Goal: Transaction & Acquisition: Purchase product/service

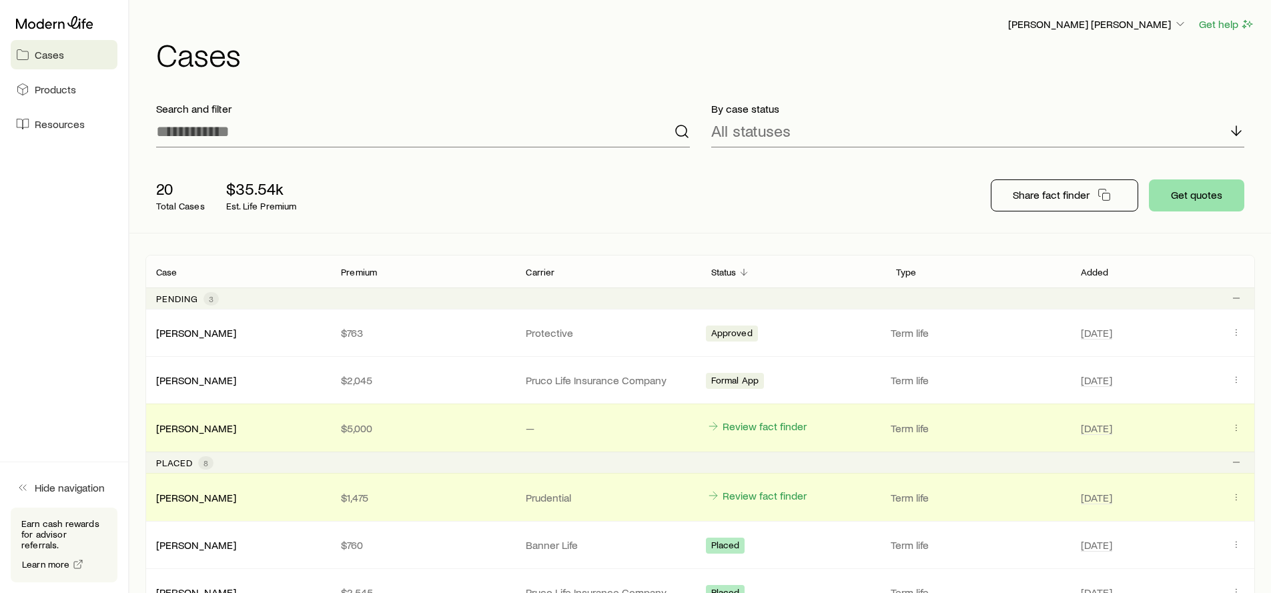
click at [1218, 188] on button "Get quotes" at bounding box center [1196, 196] width 95 height 32
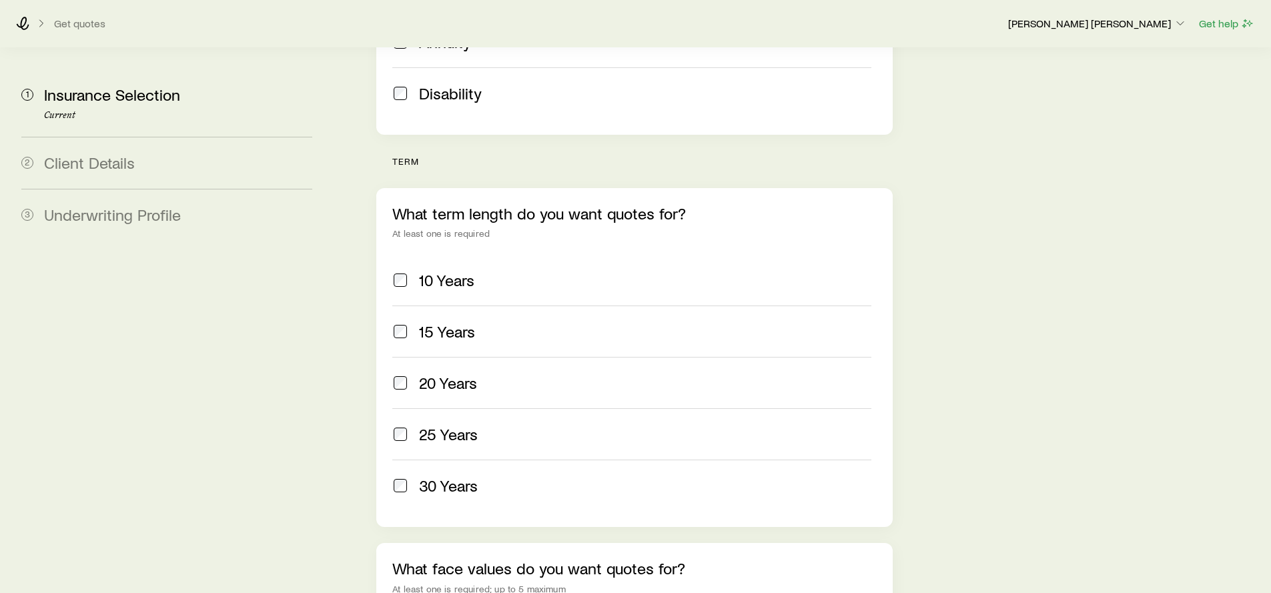
scroll to position [581, 0]
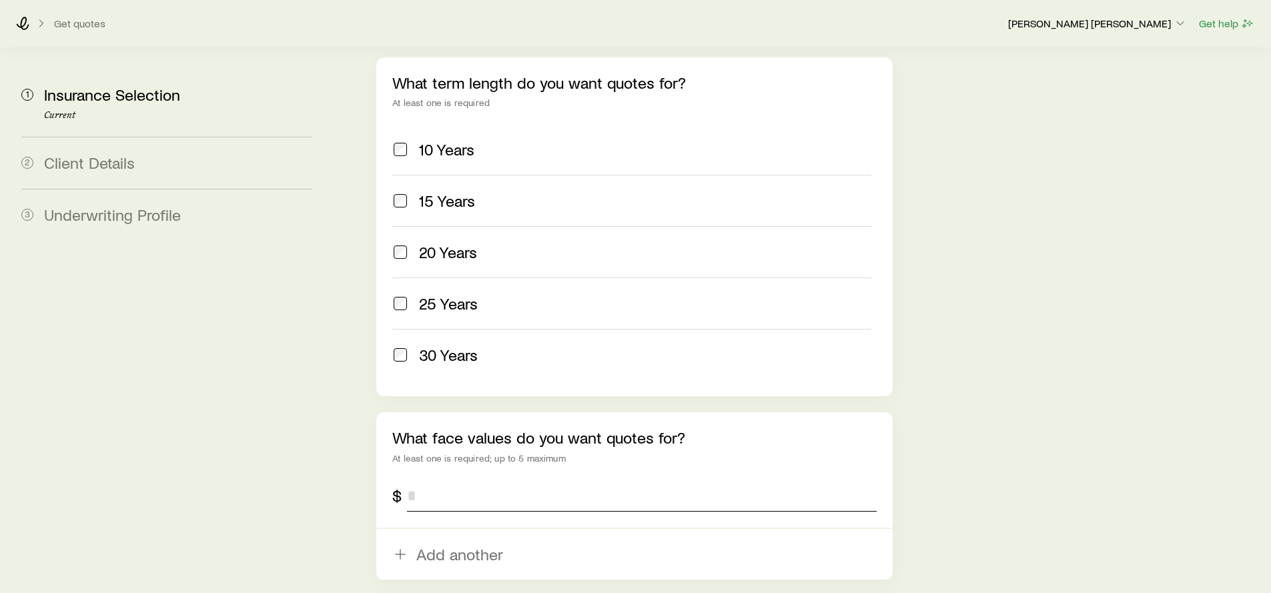
click at [426, 480] on input "tel" at bounding box center [641, 496] width 469 height 32
type input "*********"
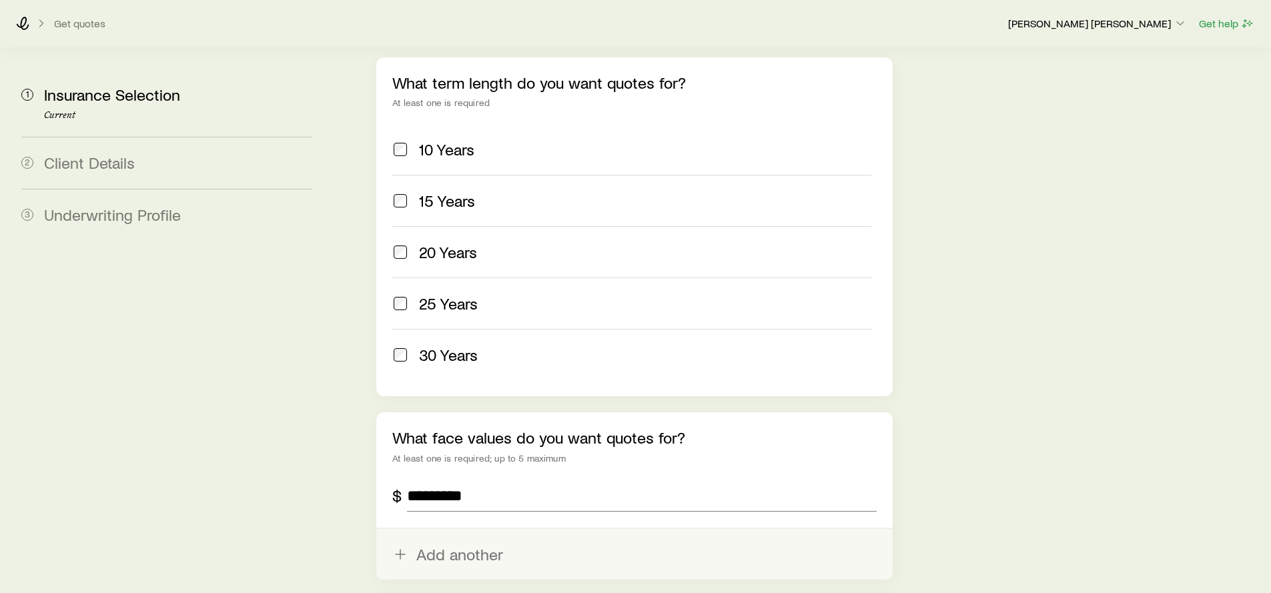
click at [448, 529] on button "Add another" at bounding box center [634, 554] width 516 height 51
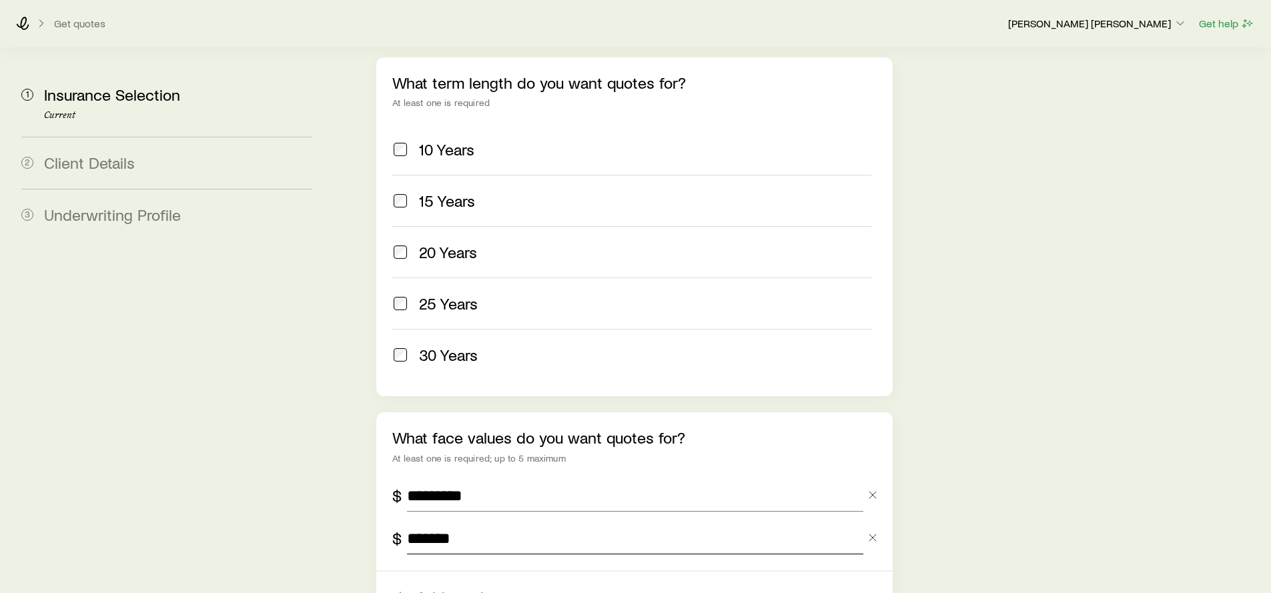
type input "*********"
click at [457, 572] on button "Add another" at bounding box center [634, 597] width 516 height 51
type input "*********"
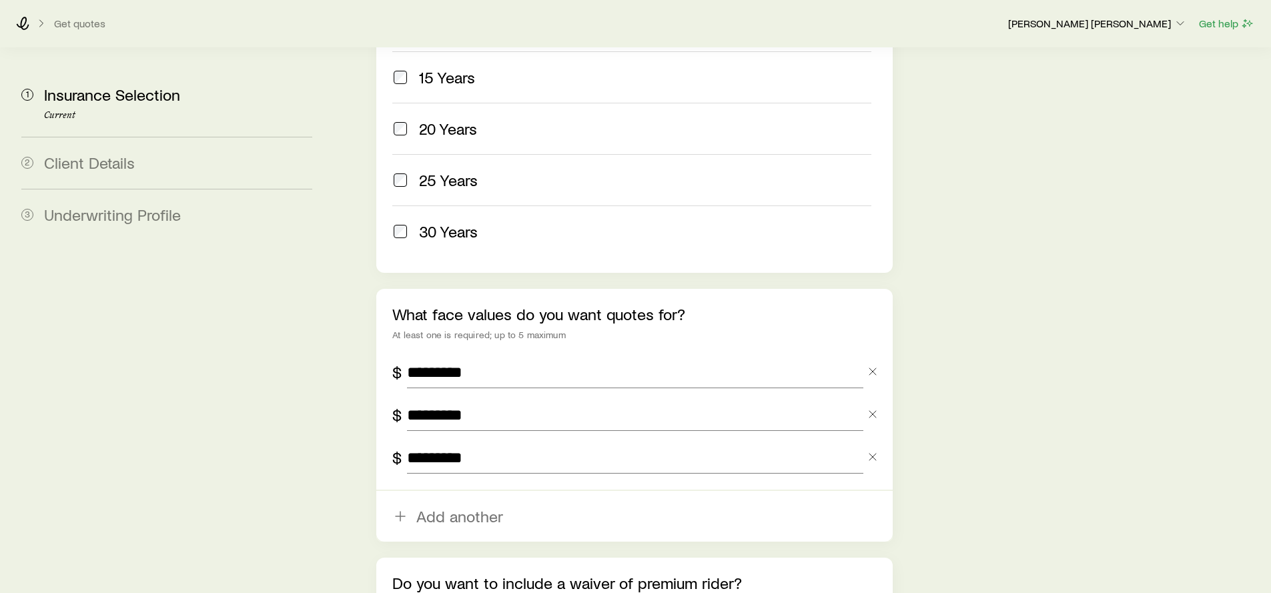
scroll to position [776, 0]
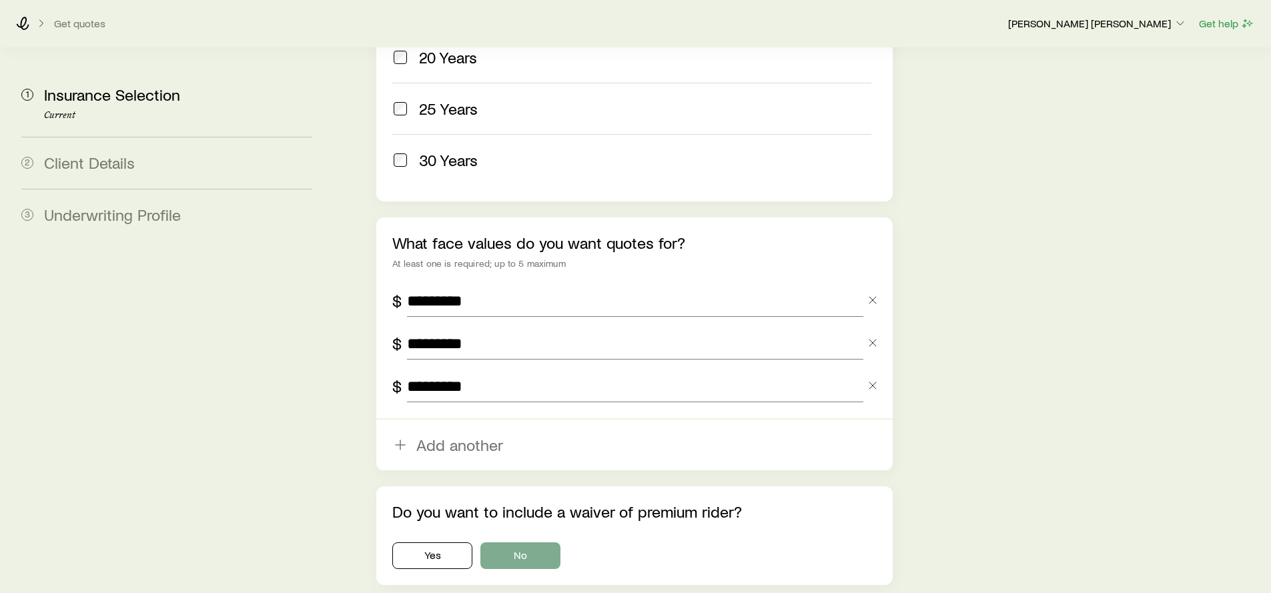
click at [542, 543] on button "No" at bounding box center [521, 556] width 80 height 27
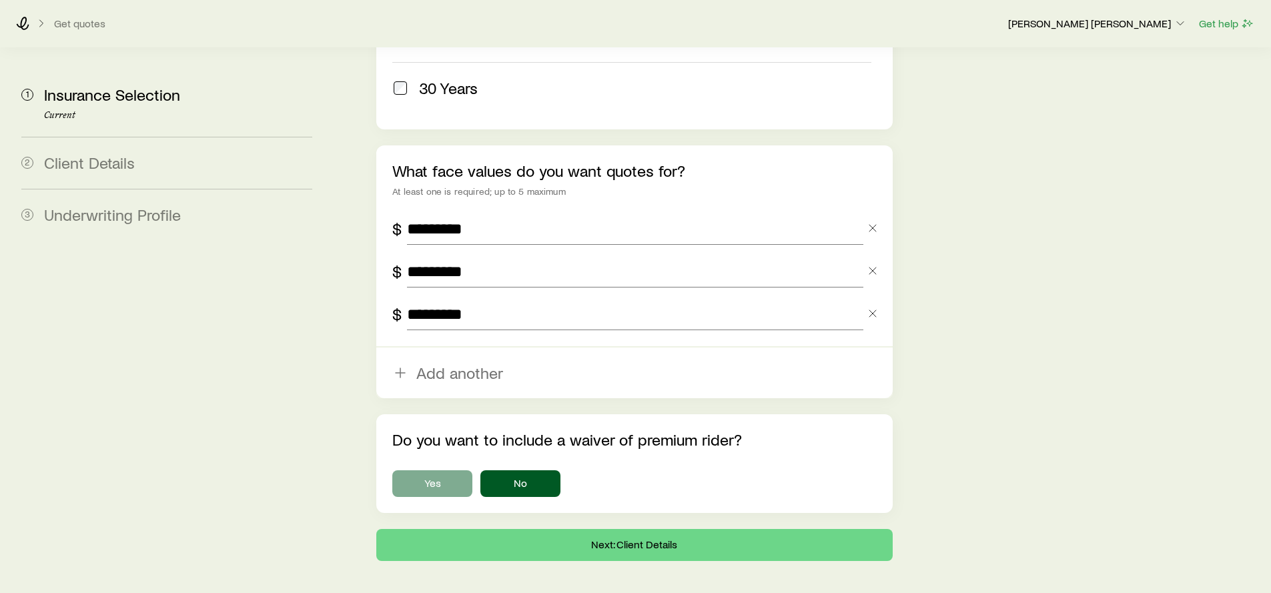
scroll to position [854, 0]
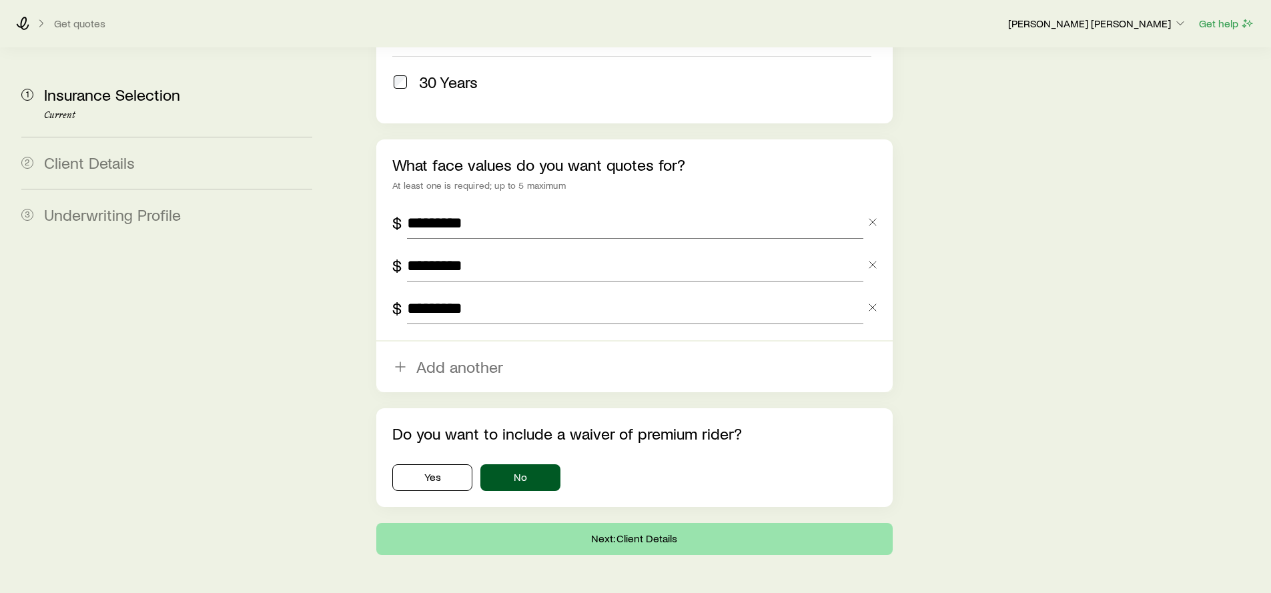
click at [622, 523] on button "Next: Client Details" at bounding box center [634, 539] width 516 height 32
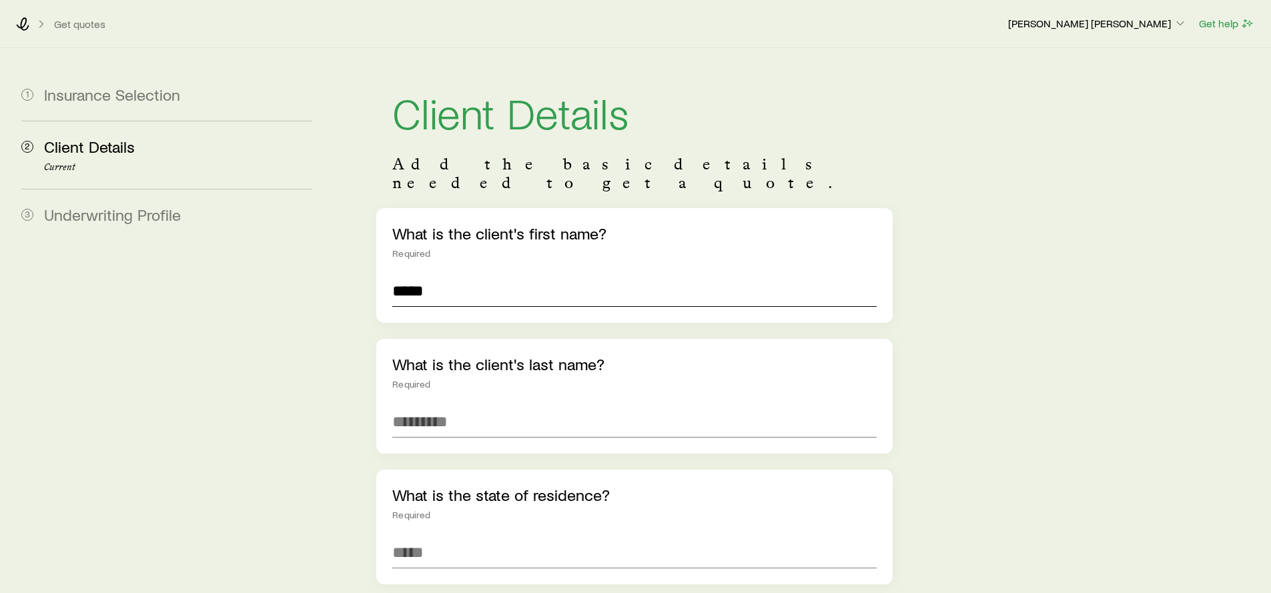
type input "*****"
type input "*********"
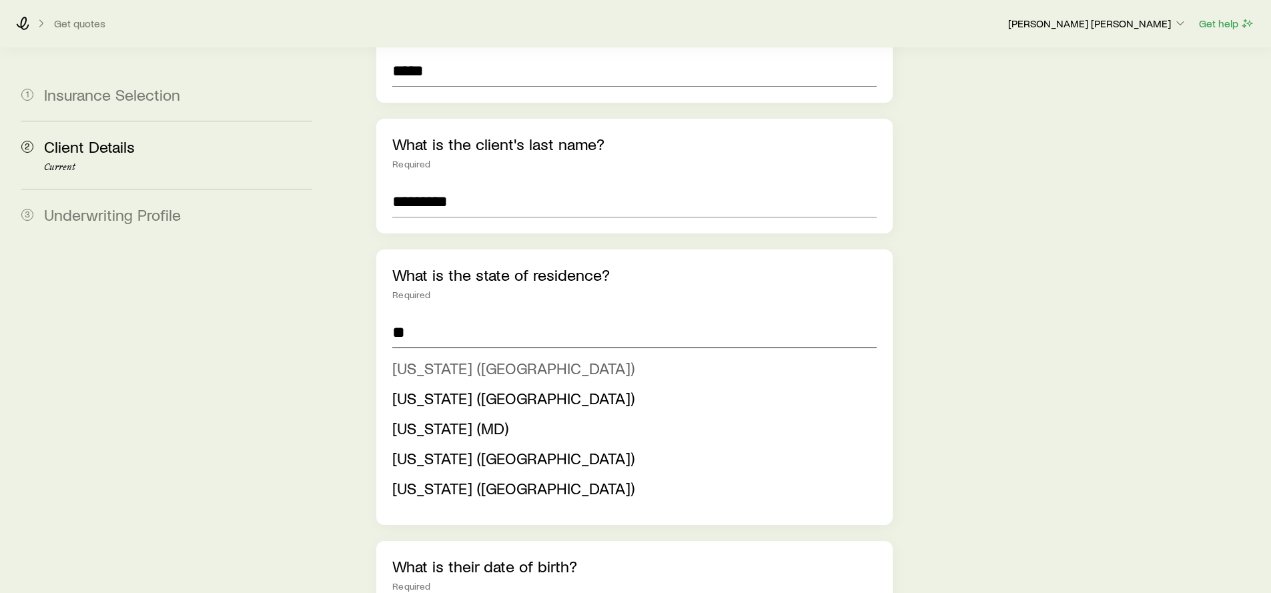
scroll to position [292, 0]
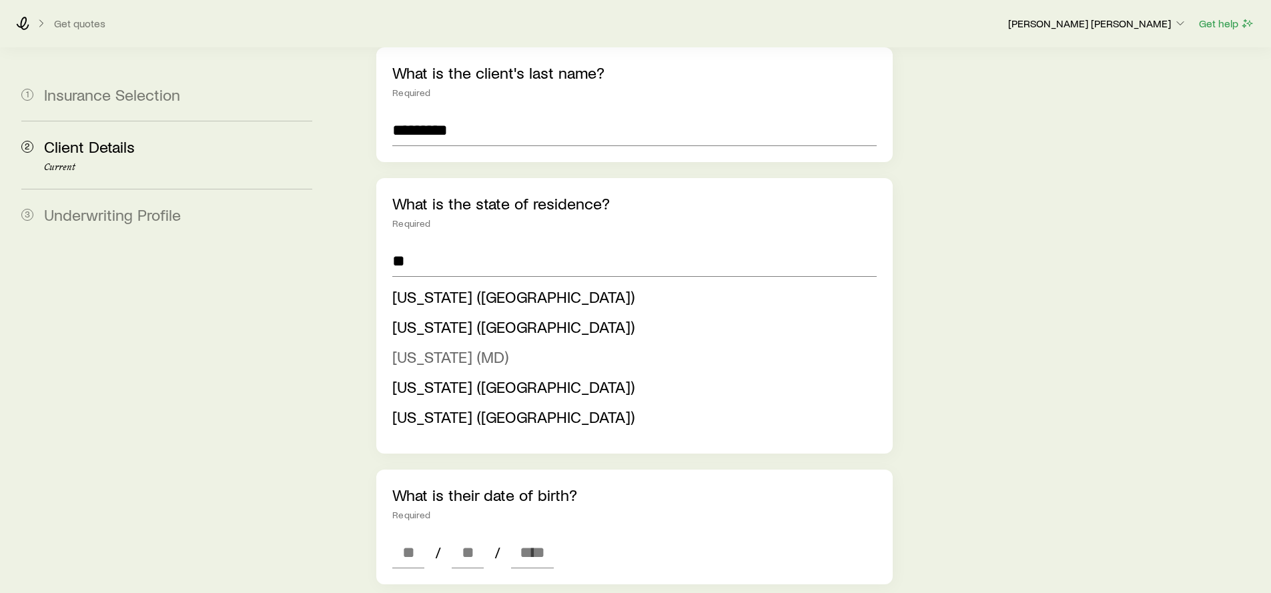
click at [508, 342] on li "[US_STATE] (MD)" at bounding box center [630, 357] width 476 height 30
type input "**********"
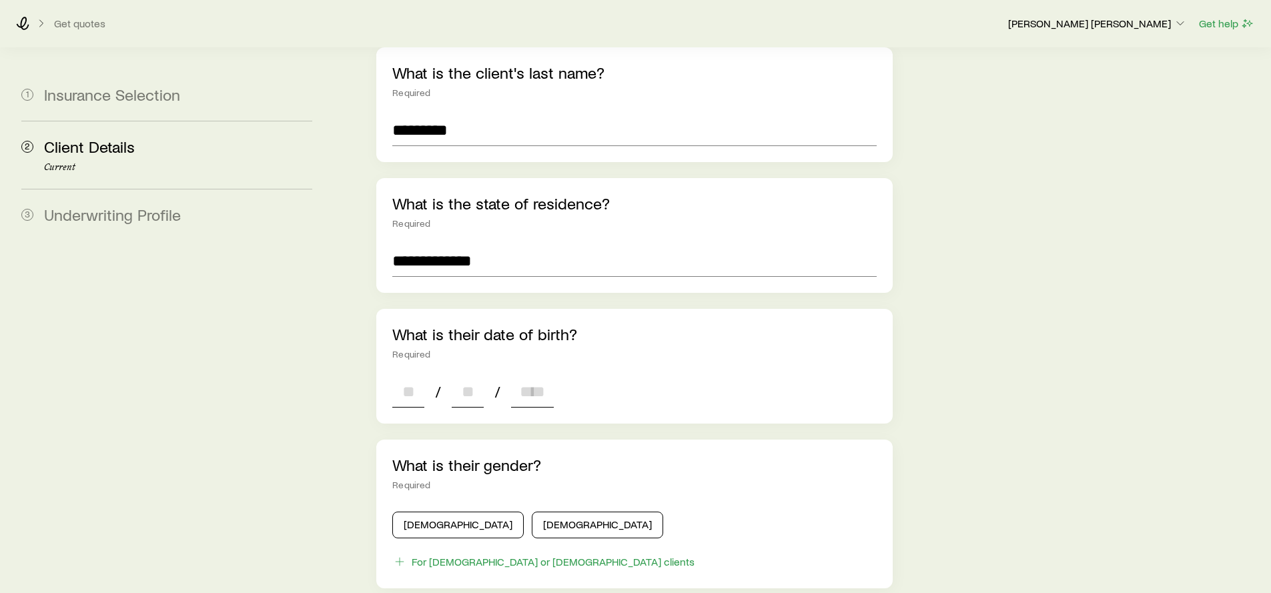
click at [398, 377] on input at bounding box center [408, 392] width 32 height 32
type input "**"
type input "****"
type input "*"
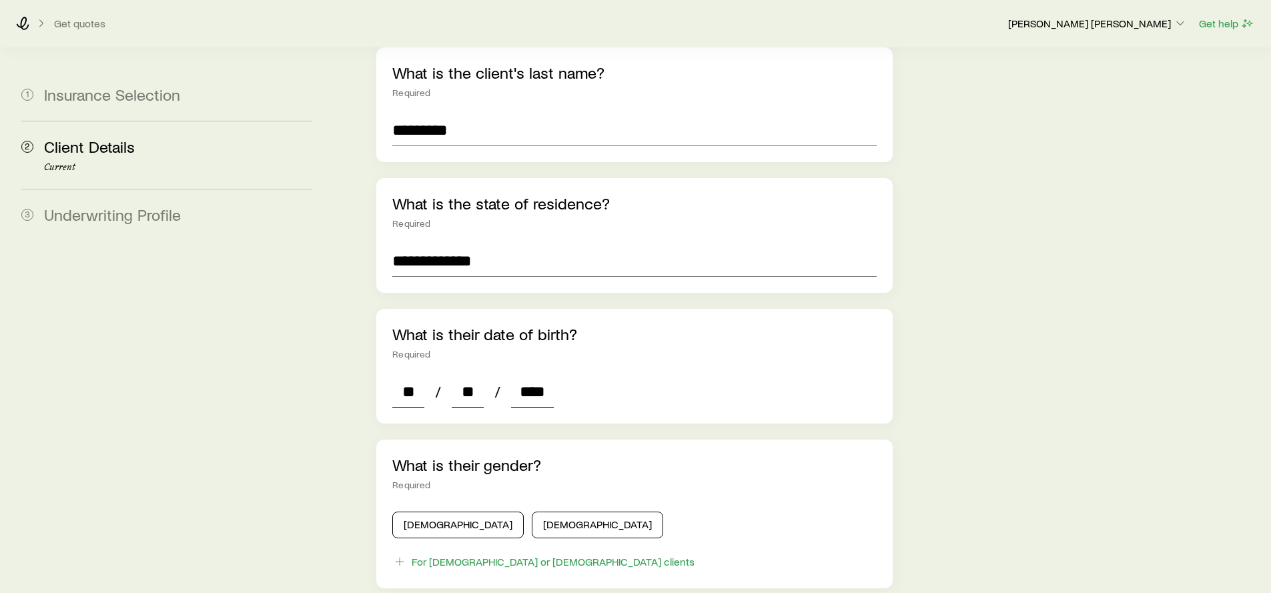
type input "*"
type input "****"
click at [545, 512] on button "[DEMOGRAPHIC_DATA]" at bounding box center [597, 525] width 131 height 27
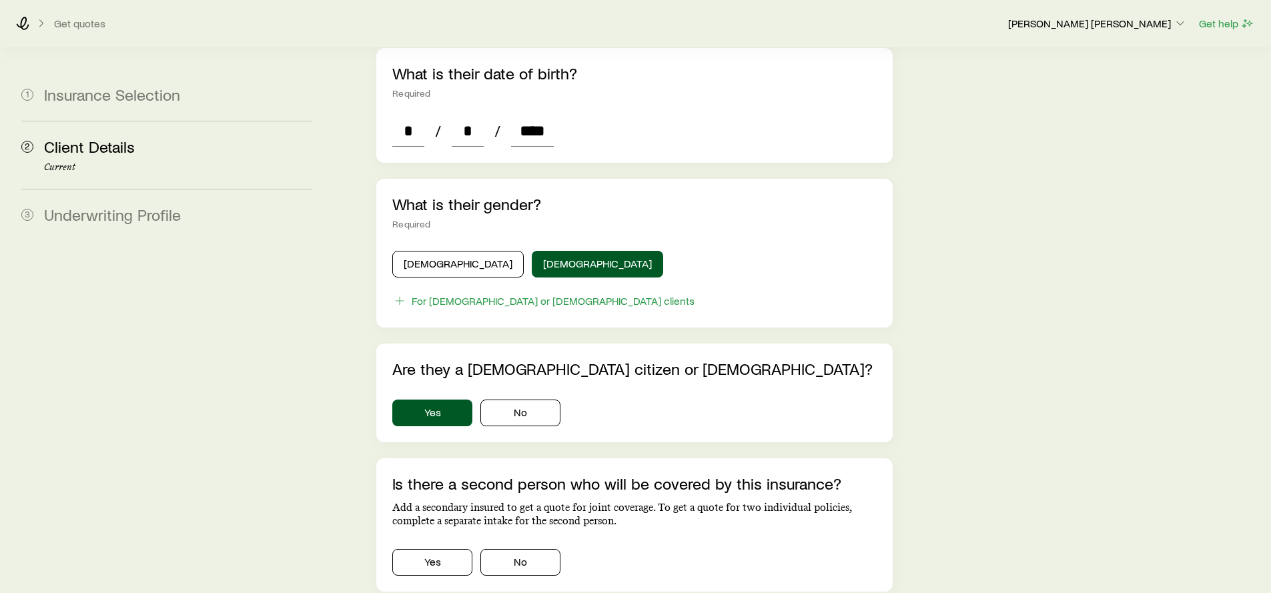
scroll to position [593, 0]
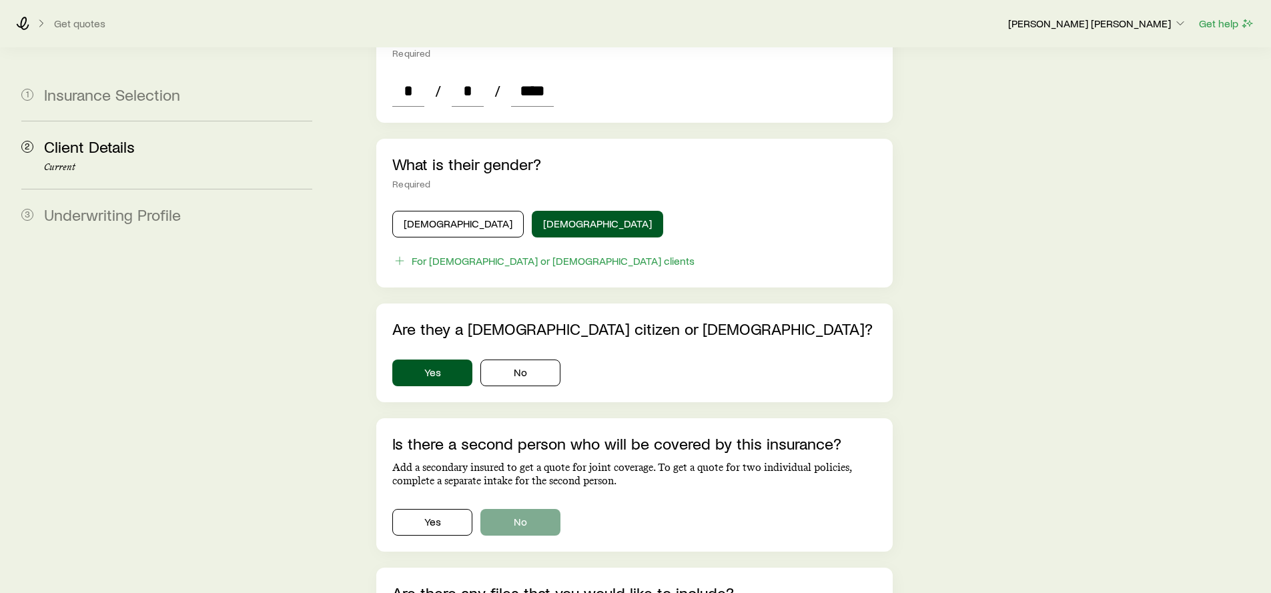
click at [512, 509] on button "No" at bounding box center [521, 522] width 80 height 27
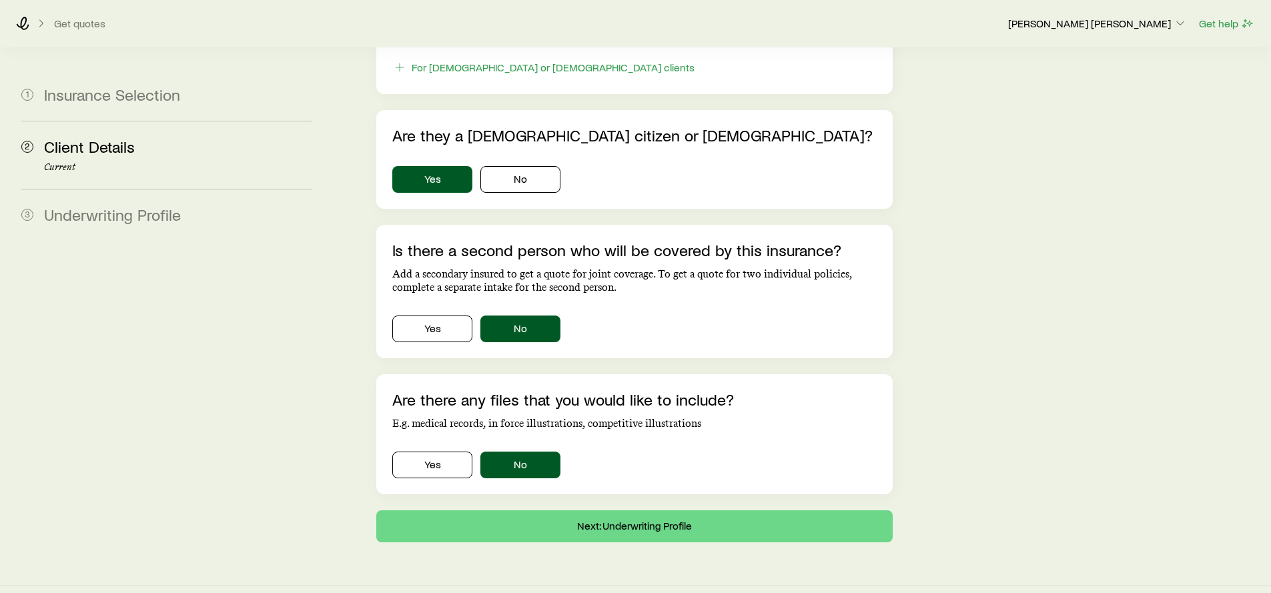
scroll to position [792, 0]
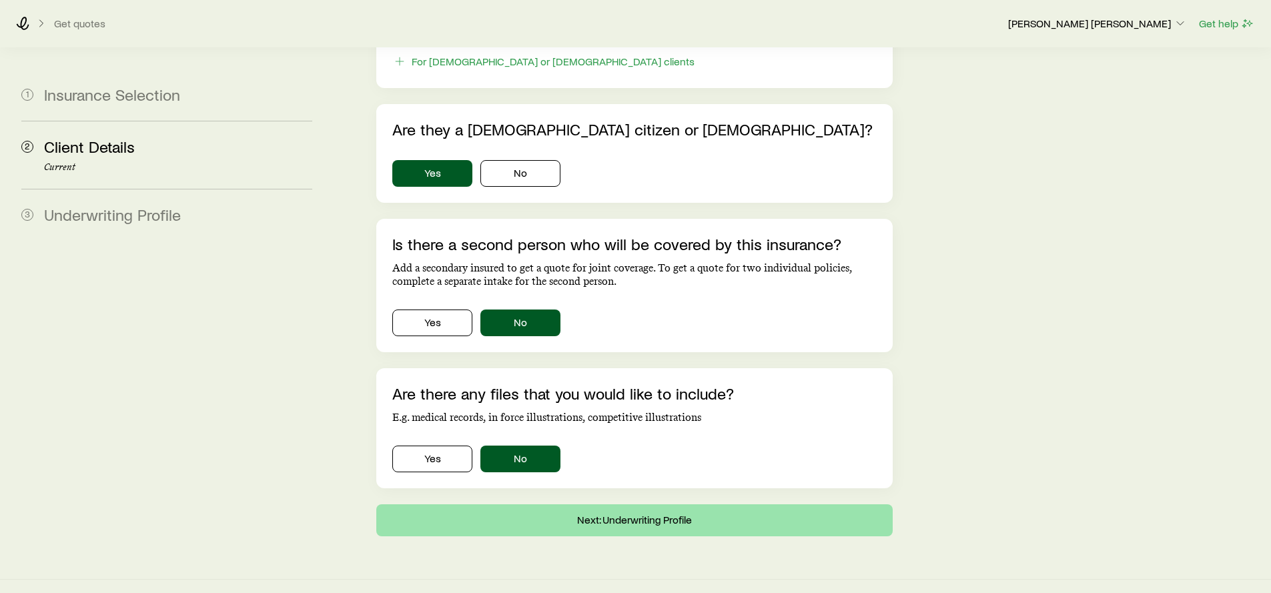
click at [561, 505] on button "Next: Underwriting Profile" at bounding box center [634, 521] width 516 height 32
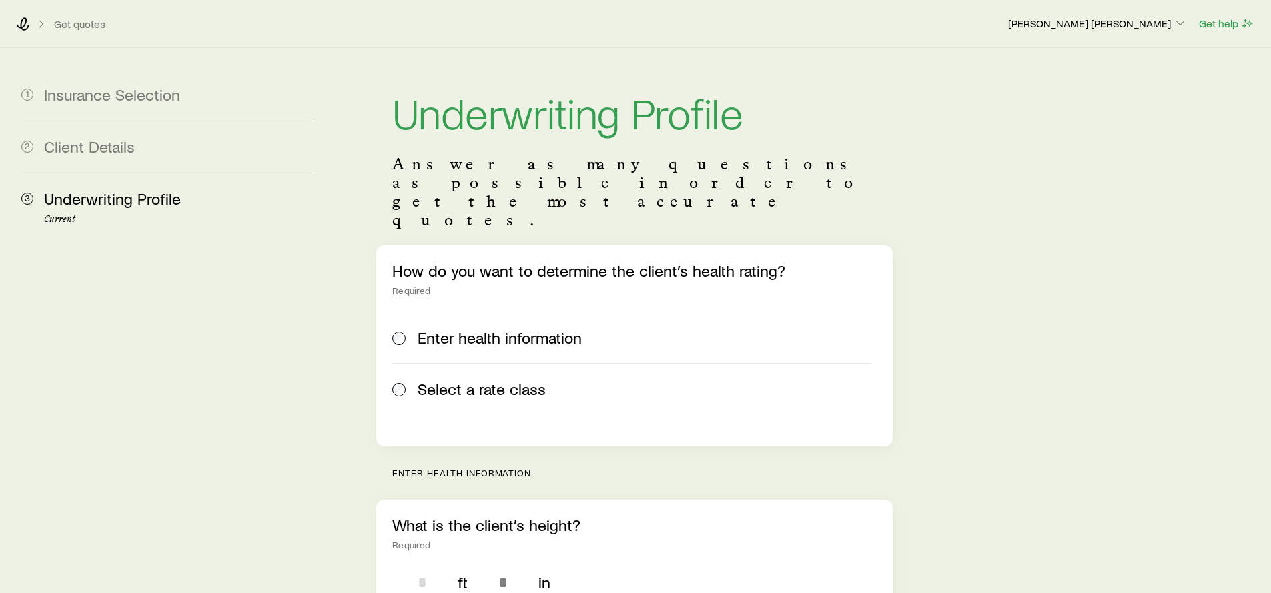
click at [425, 567] on input "tel" at bounding box center [422, 583] width 60 height 32
type input "*"
click at [505, 567] on input "tel" at bounding box center [503, 583] width 60 height 32
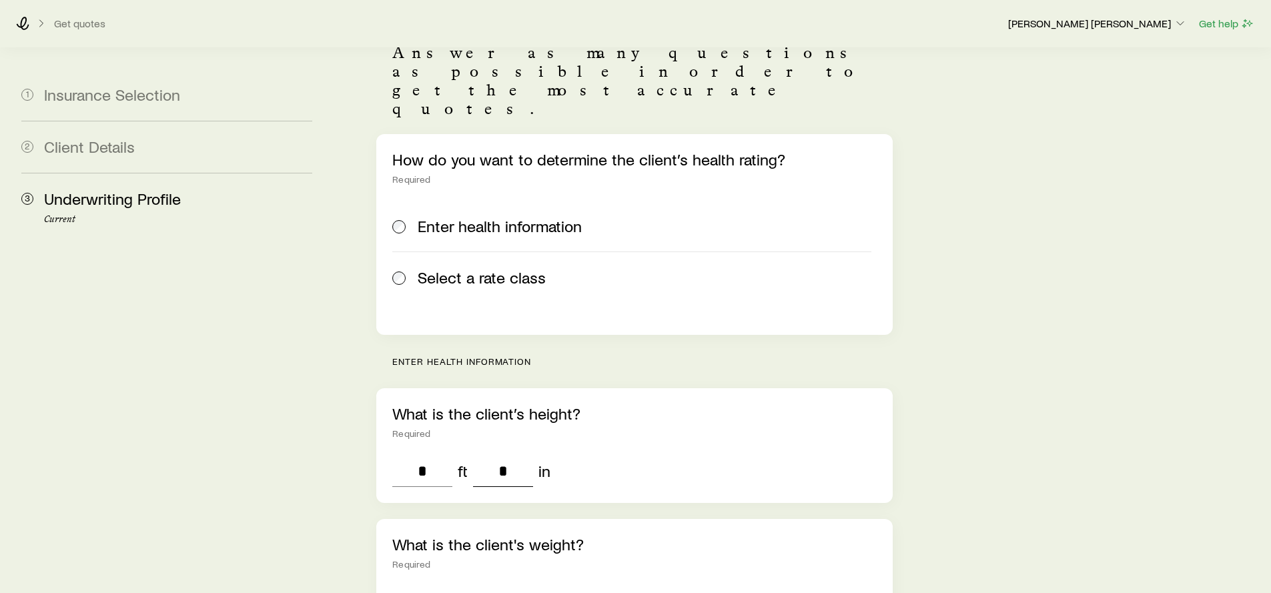
scroll to position [174, 0]
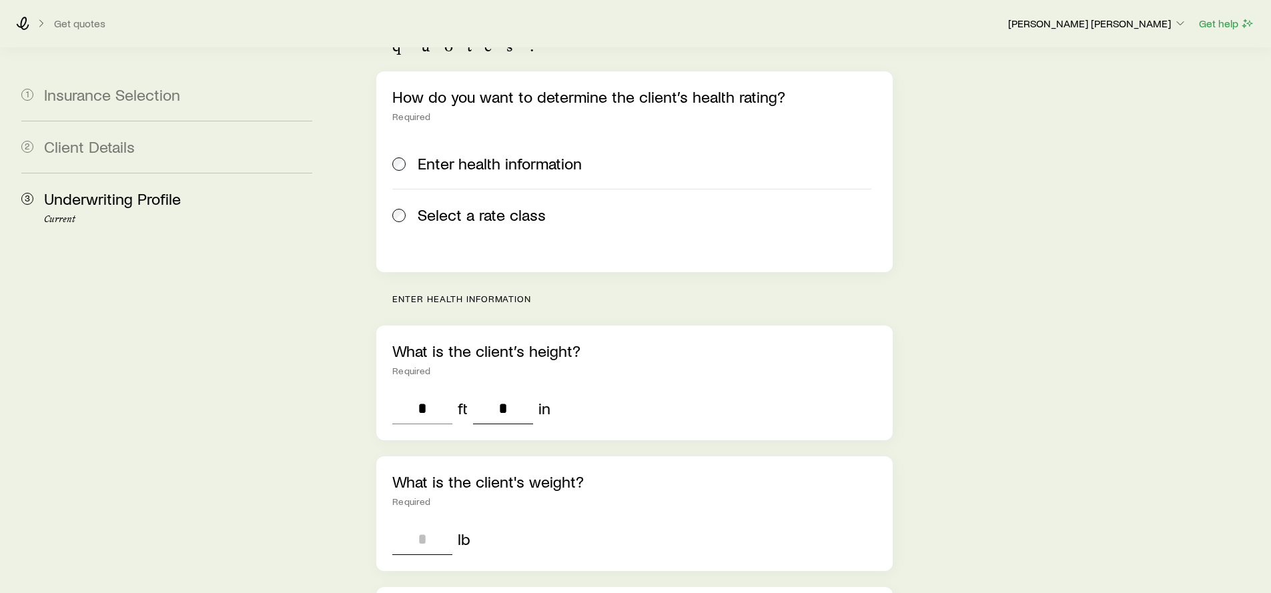
type input "*"
click at [437, 523] on input "tel" at bounding box center [422, 539] width 60 height 32
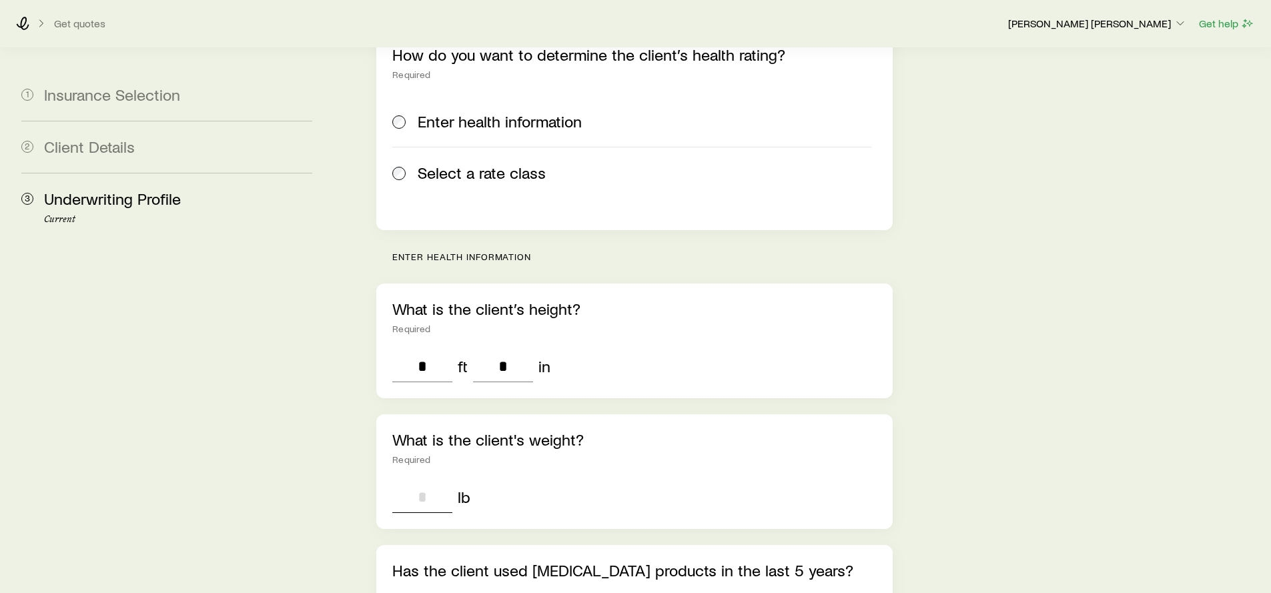
scroll to position [241, 0]
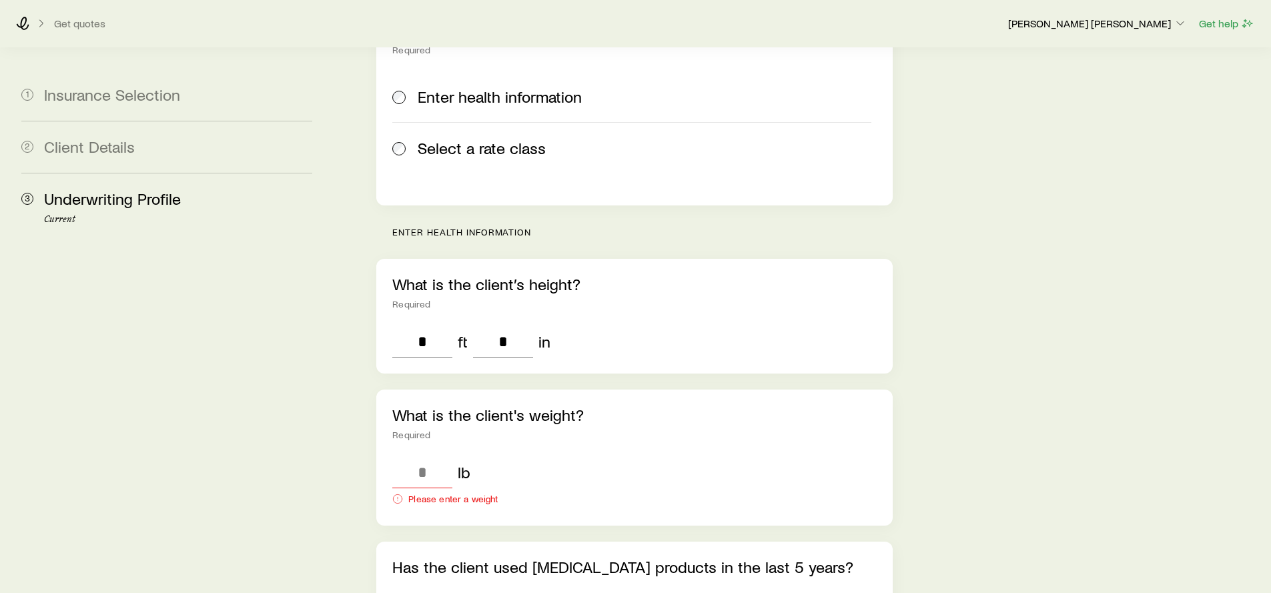
click at [537, 553] on div "Has the client used [MEDICAL_DATA] products in the last 5 years? Yes No" at bounding box center [634, 591] width 516 height 99
click at [427, 457] on input "tel" at bounding box center [422, 473] width 60 height 32
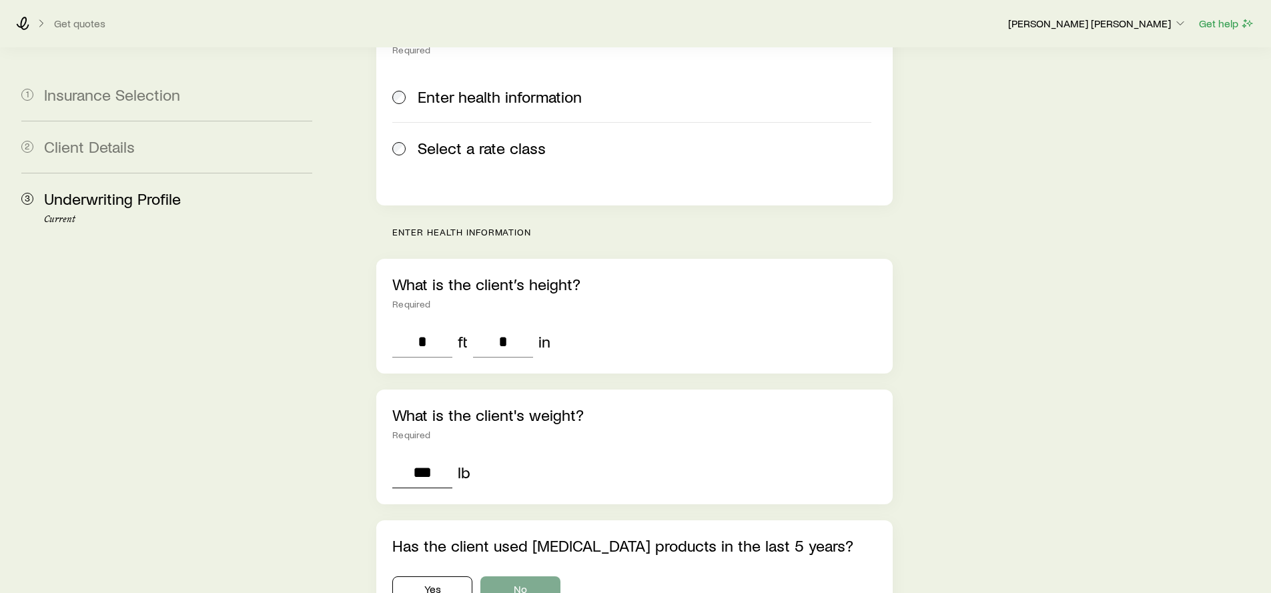
type input "***"
click at [509, 577] on button "No" at bounding box center [521, 590] width 80 height 27
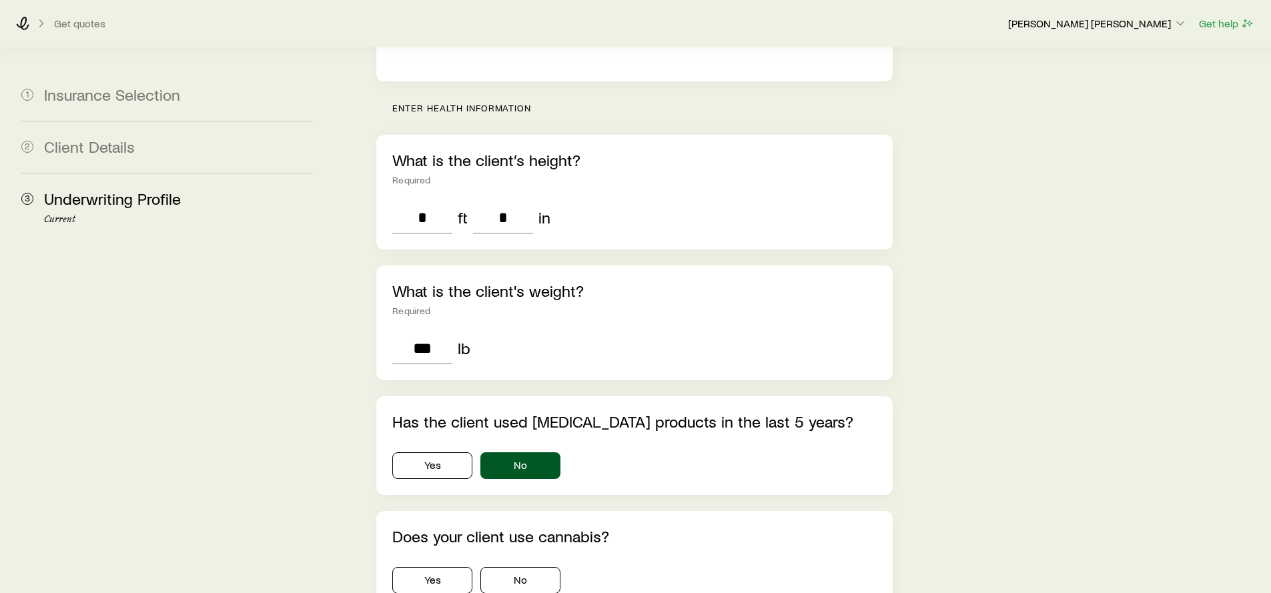
scroll to position [400, 0]
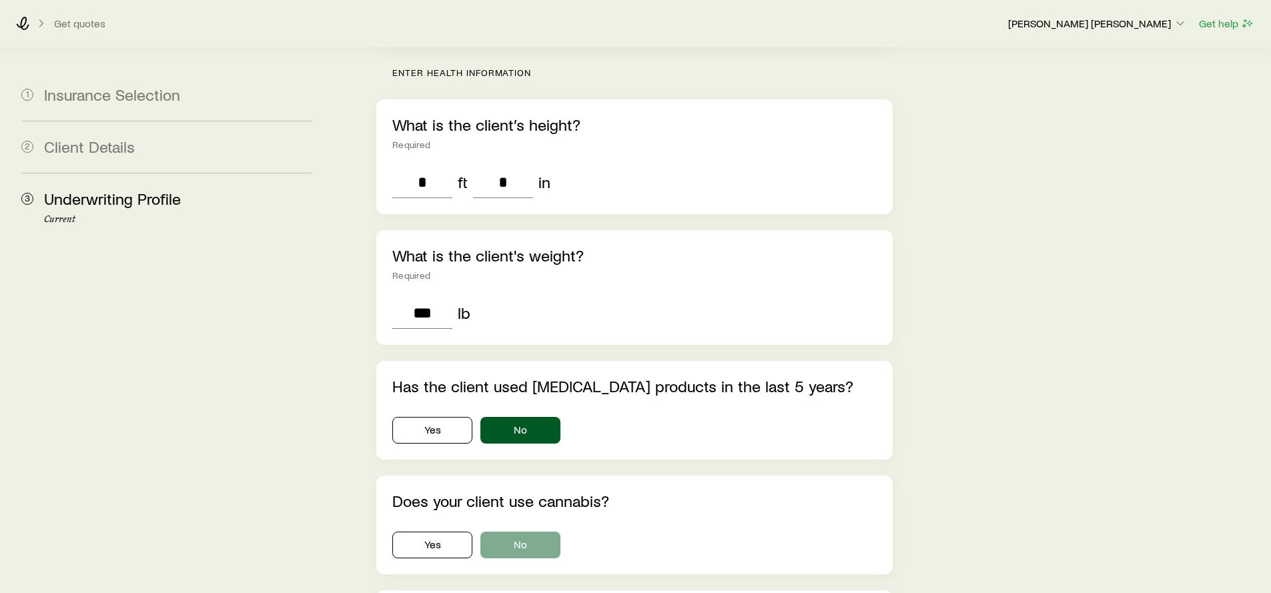
click at [521, 532] on button "No" at bounding box center [521, 545] width 80 height 27
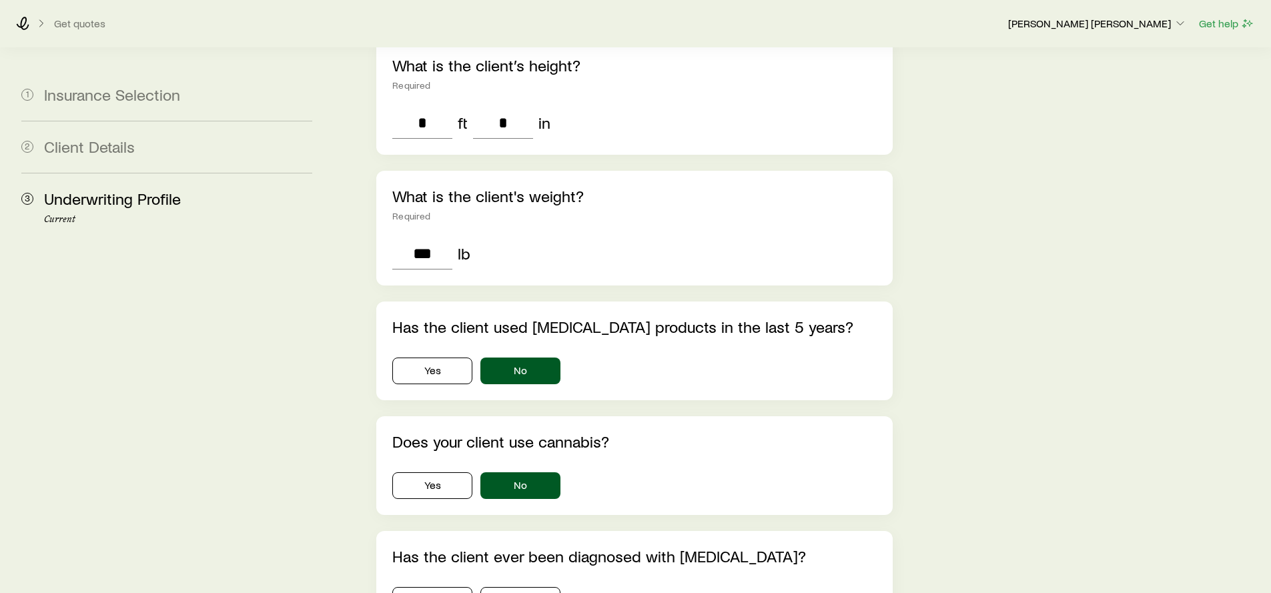
scroll to position [499, 0]
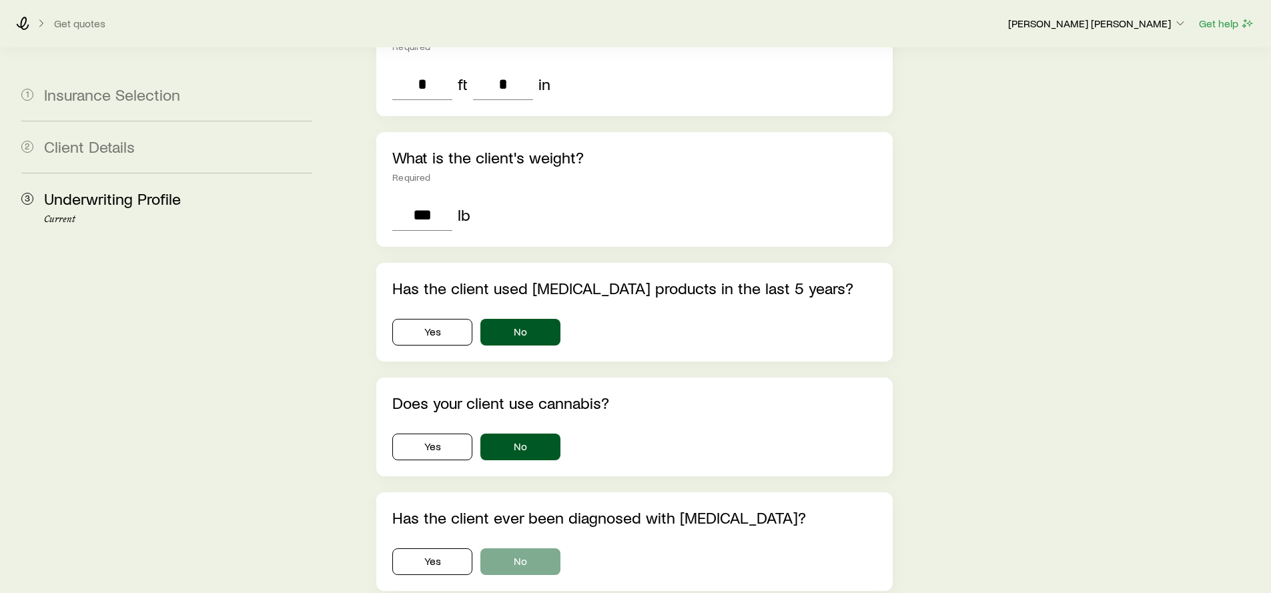
click at [523, 549] on button "No" at bounding box center [521, 562] width 80 height 27
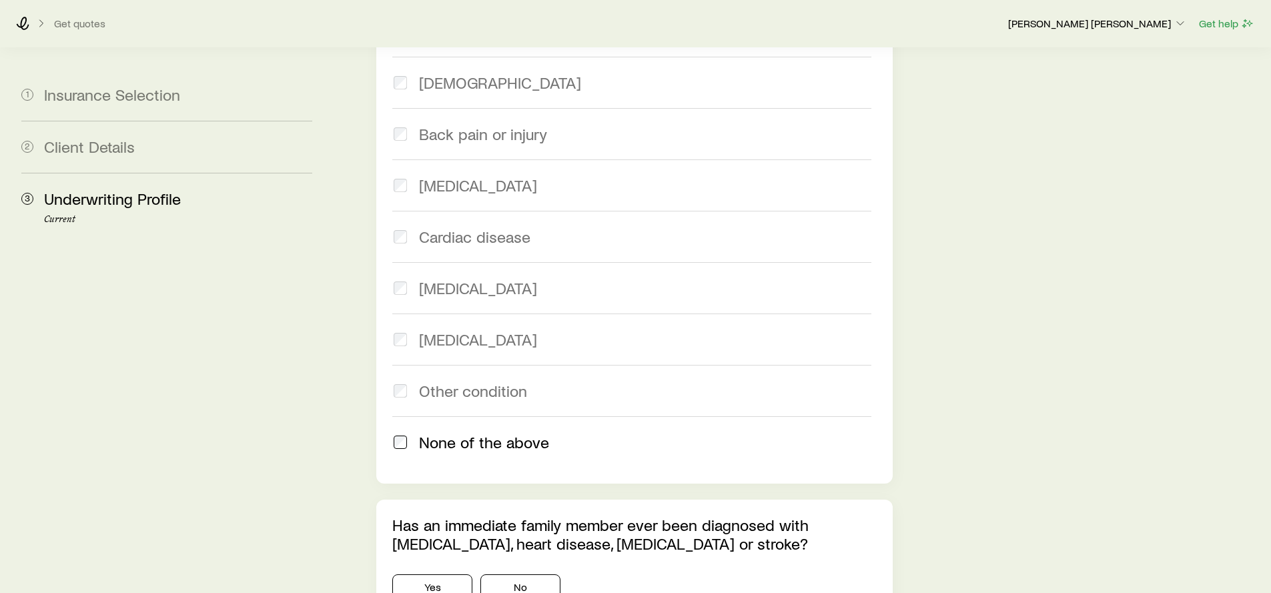
scroll to position [1183, 0]
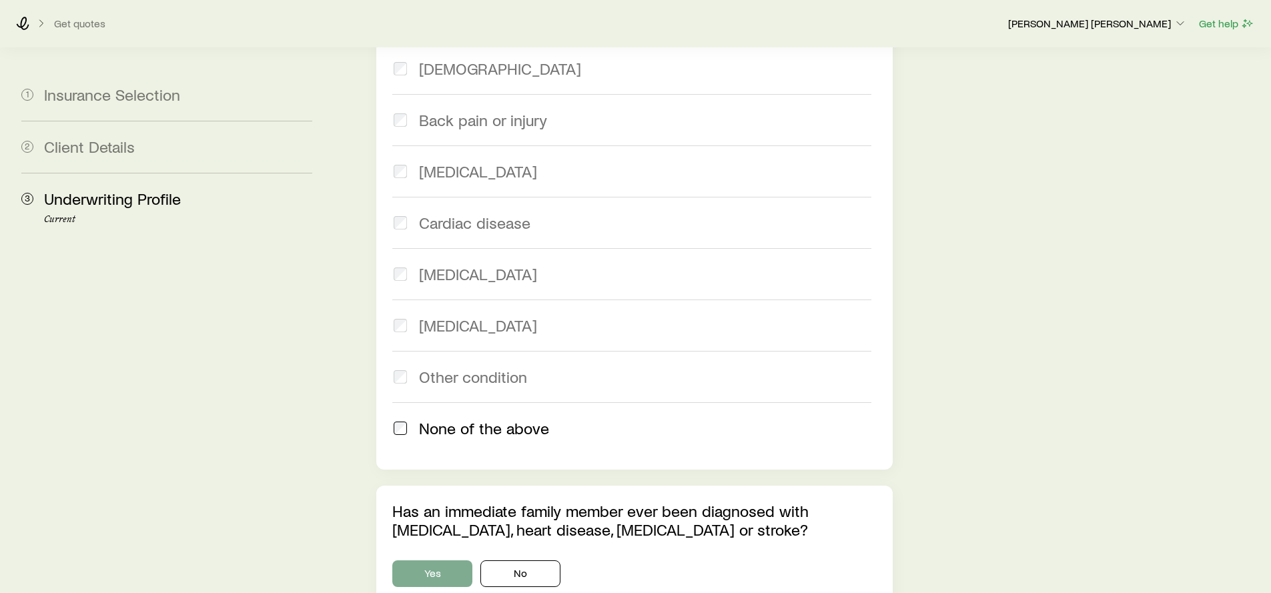
click at [459, 561] on button "Yes" at bounding box center [432, 574] width 80 height 27
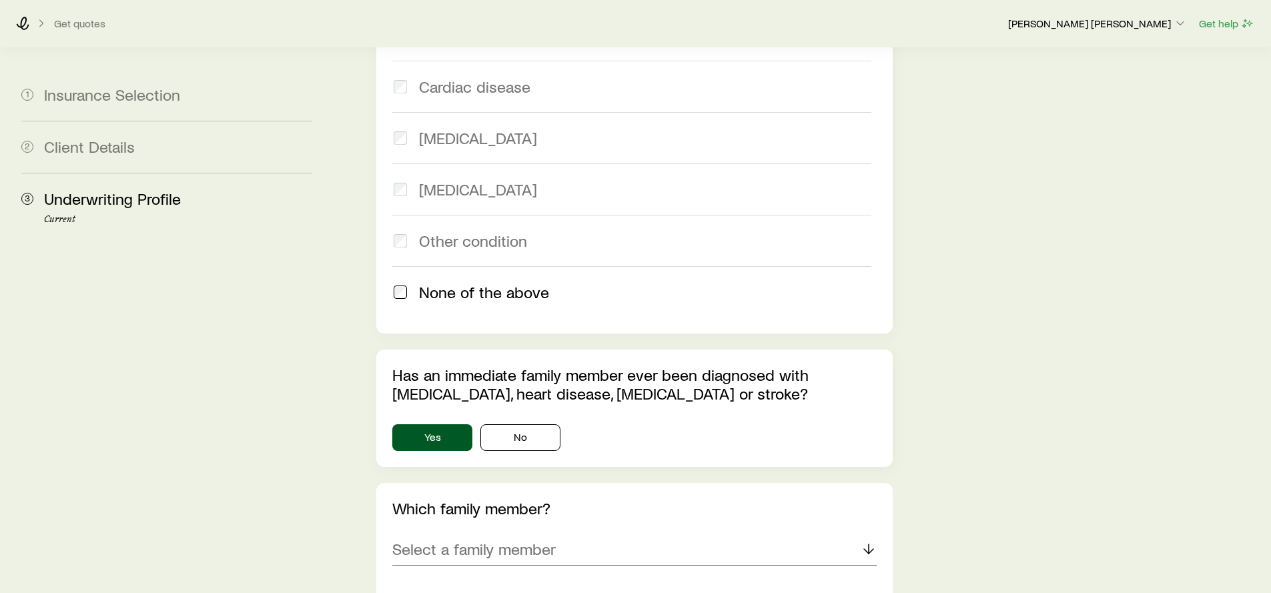
scroll to position [1361, 0]
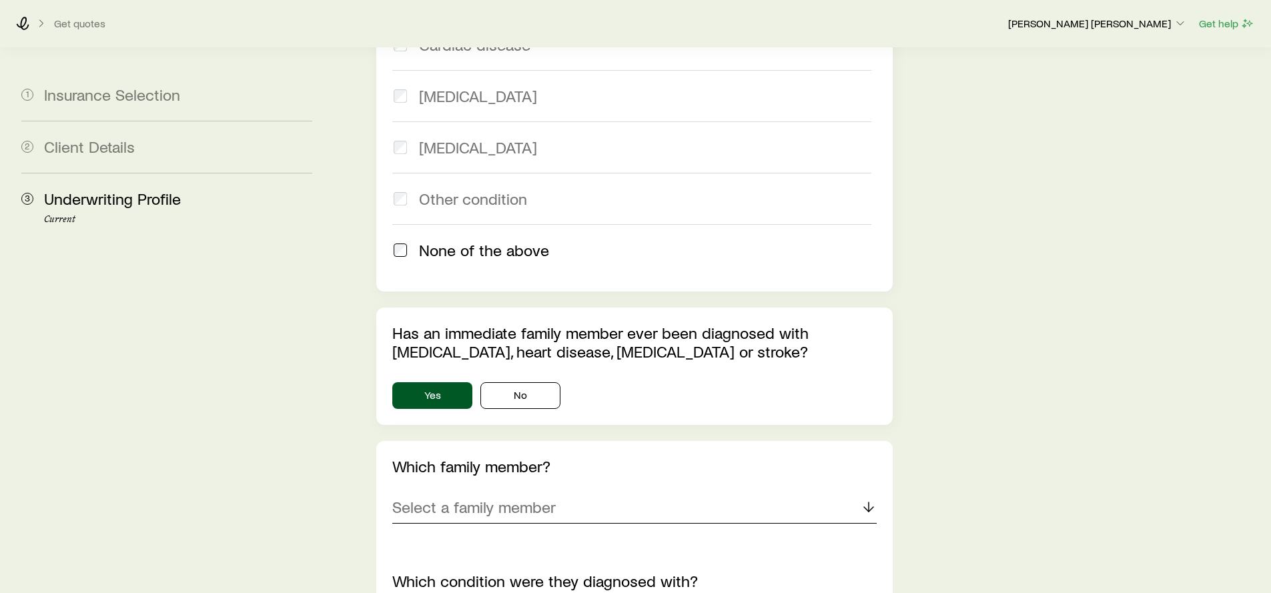
click at [490, 498] on p "Select a family member" at bounding box center [474, 507] width 164 height 19
click at [448, 559] on li "Mother" at bounding box center [630, 574] width 476 height 30
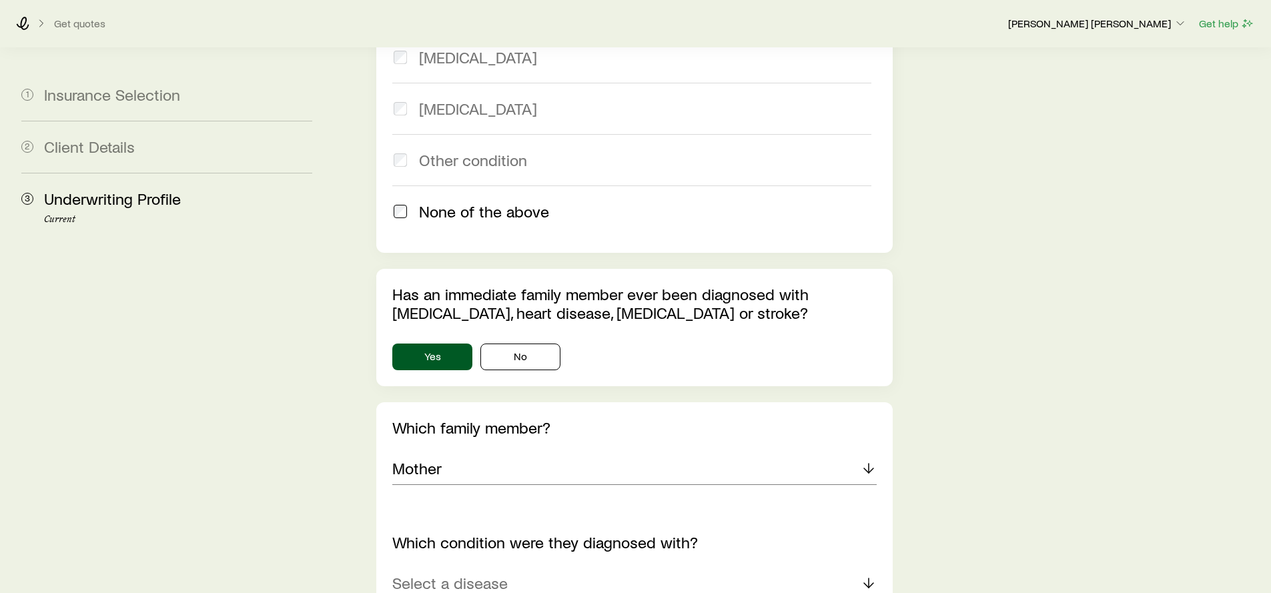
scroll to position [1472, 0]
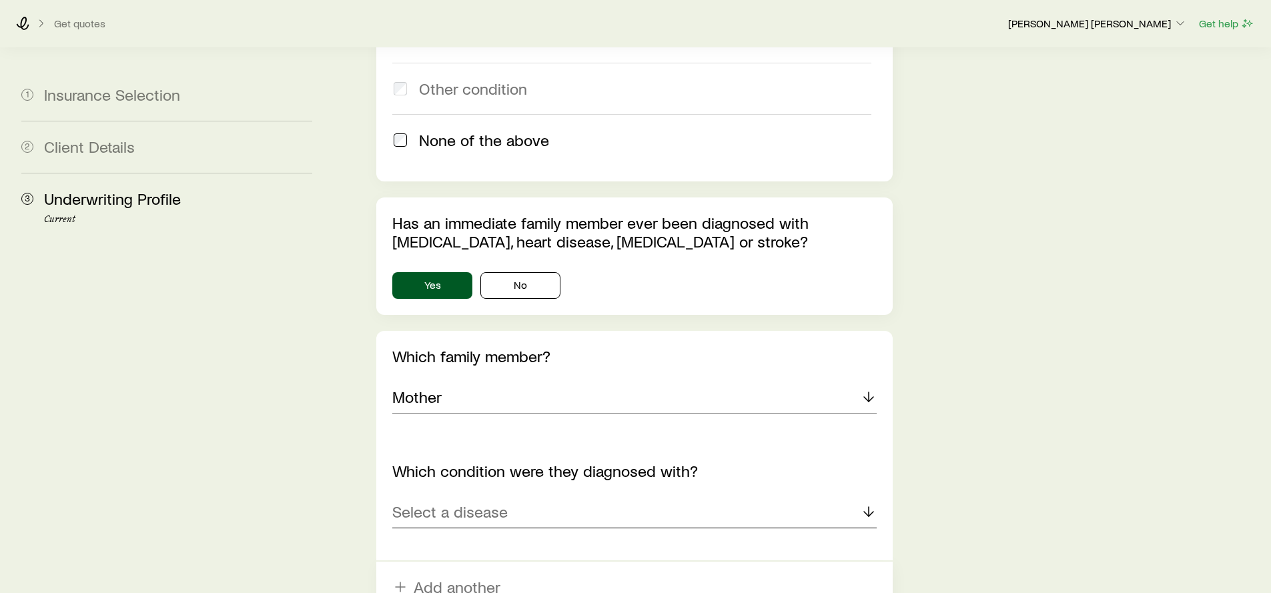
click at [443, 503] on p "Select a disease" at bounding box center [449, 512] width 115 height 19
click at [424, 539] on span "[MEDICAL_DATA]" at bounding box center [451, 548] width 118 height 19
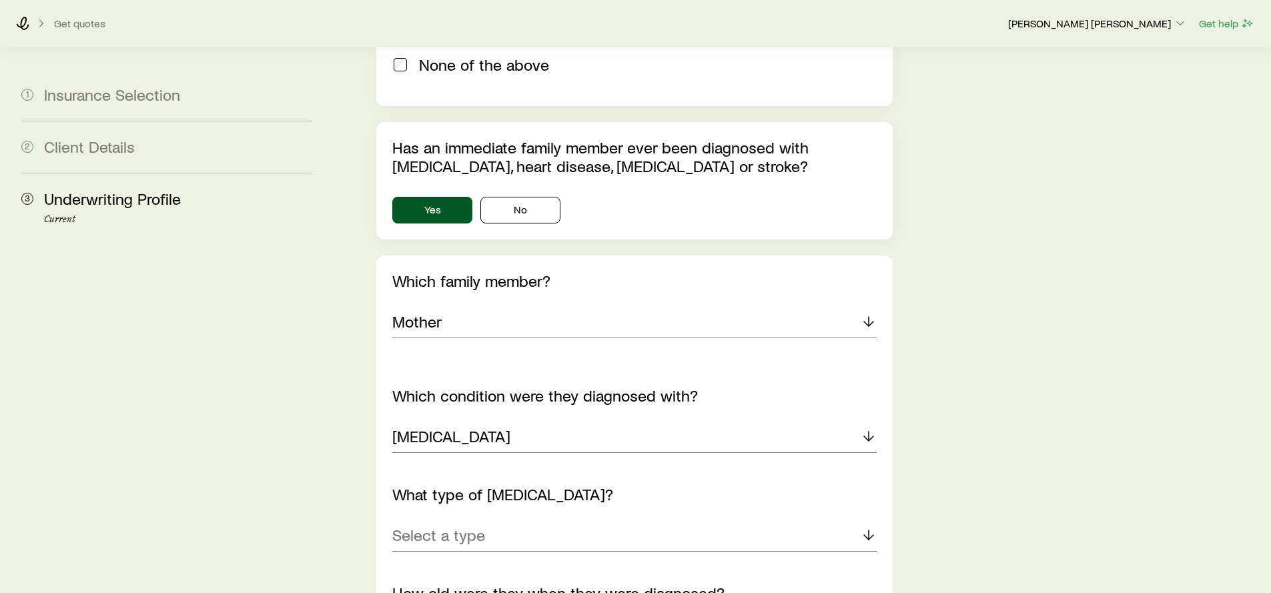
scroll to position [1589, 0]
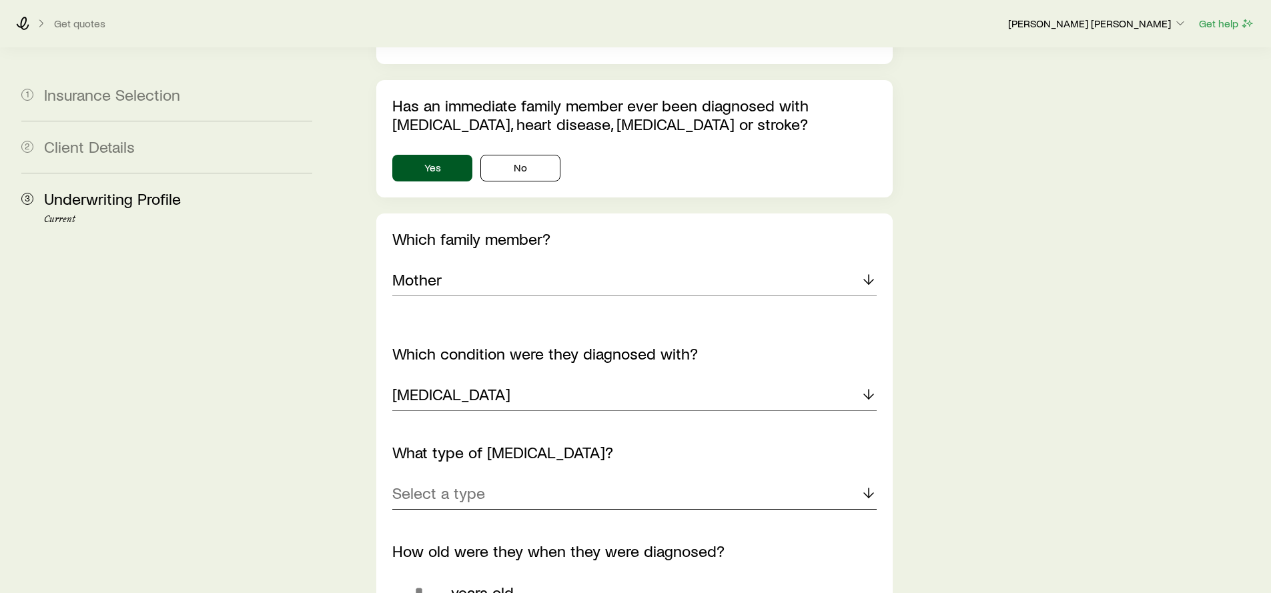
click at [485, 478] on div "Select a type" at bounding box center [634, 494] width 484 height 32
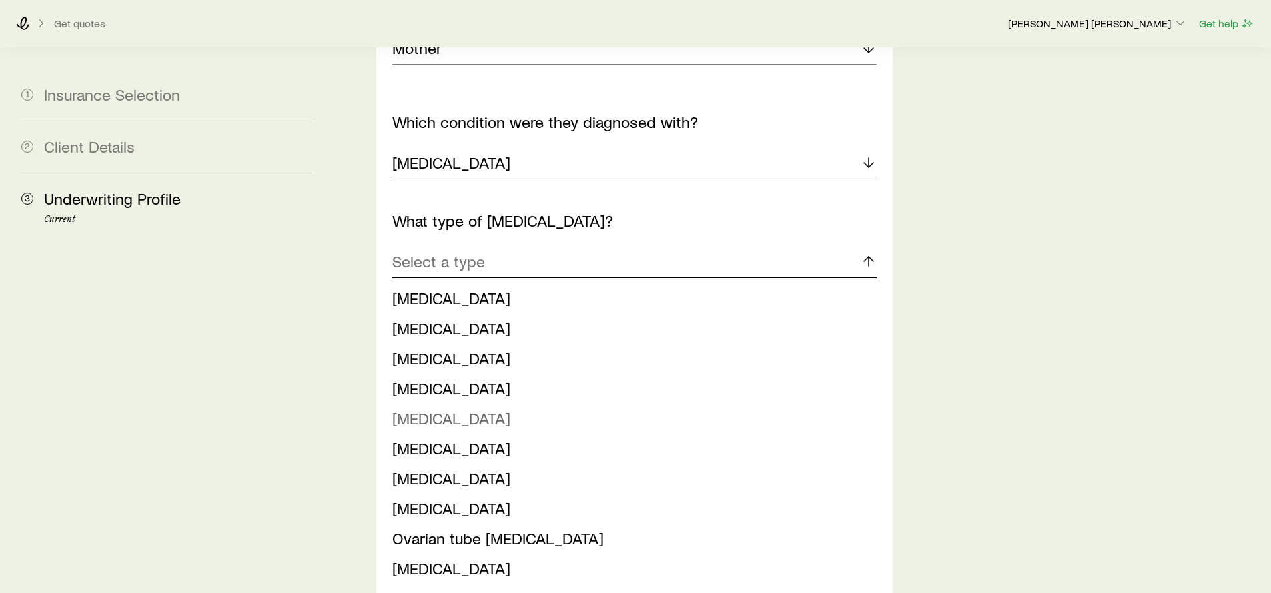
scroll to position [1863, 0]
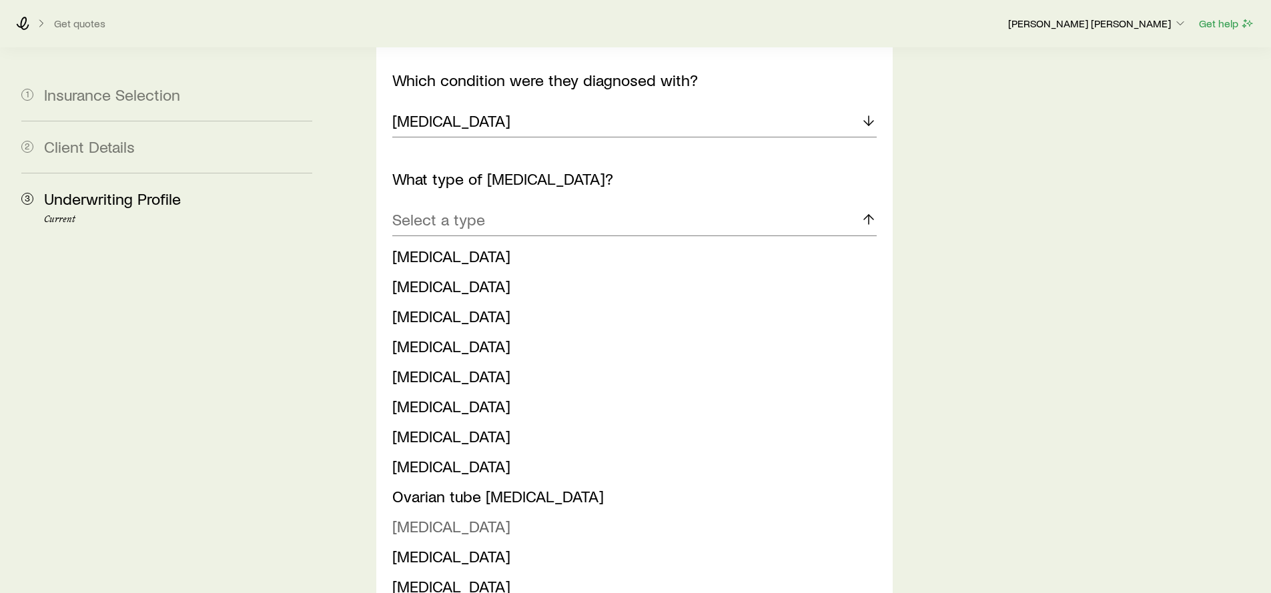
click at [465, 517] on span "[MEDICAL_DATA]" at bounding box center [451, 526] width 118 height 19
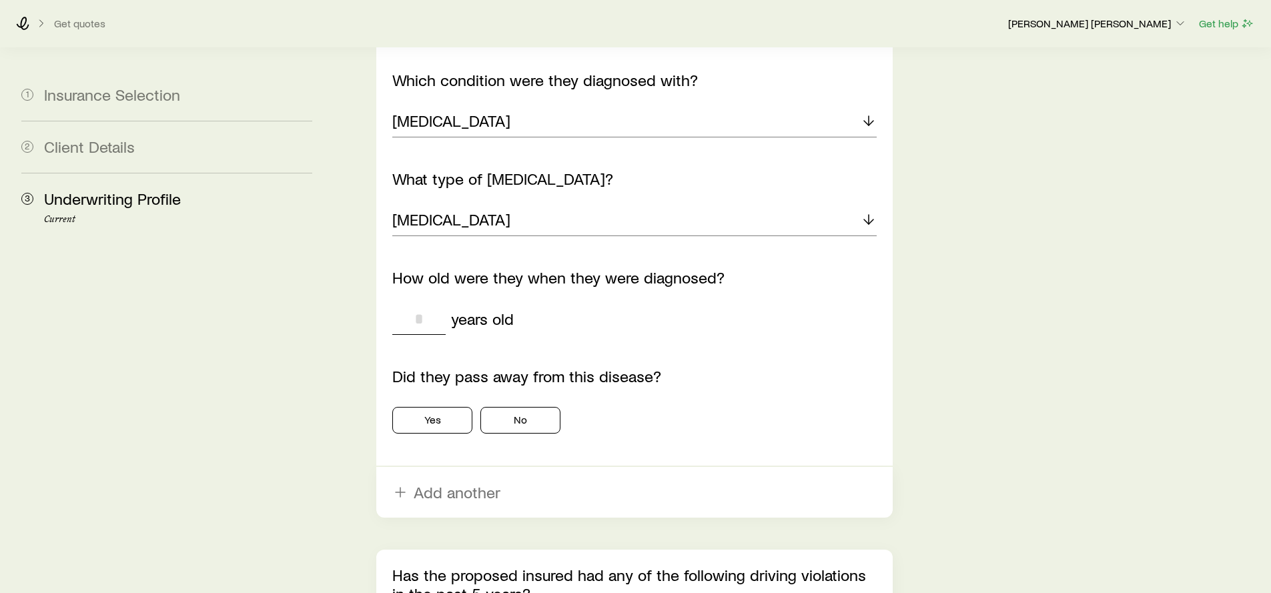
click at [424, 303] on input "tel" at bounding box center [418, 319] width 53 height 32
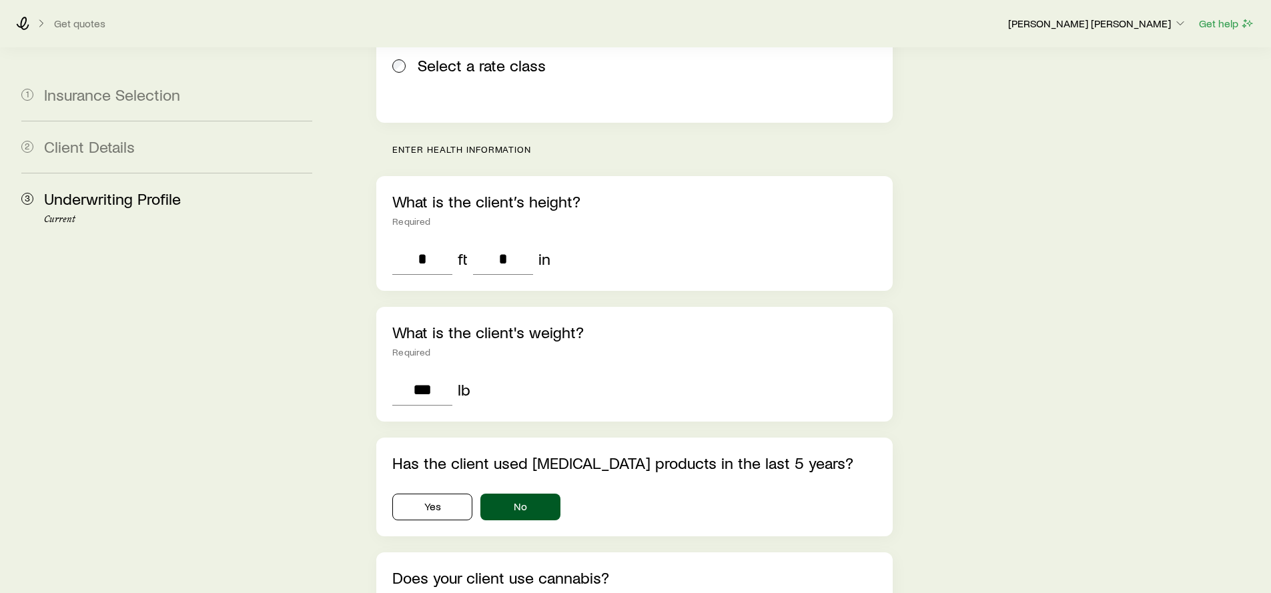
scroll to position [326, 0]
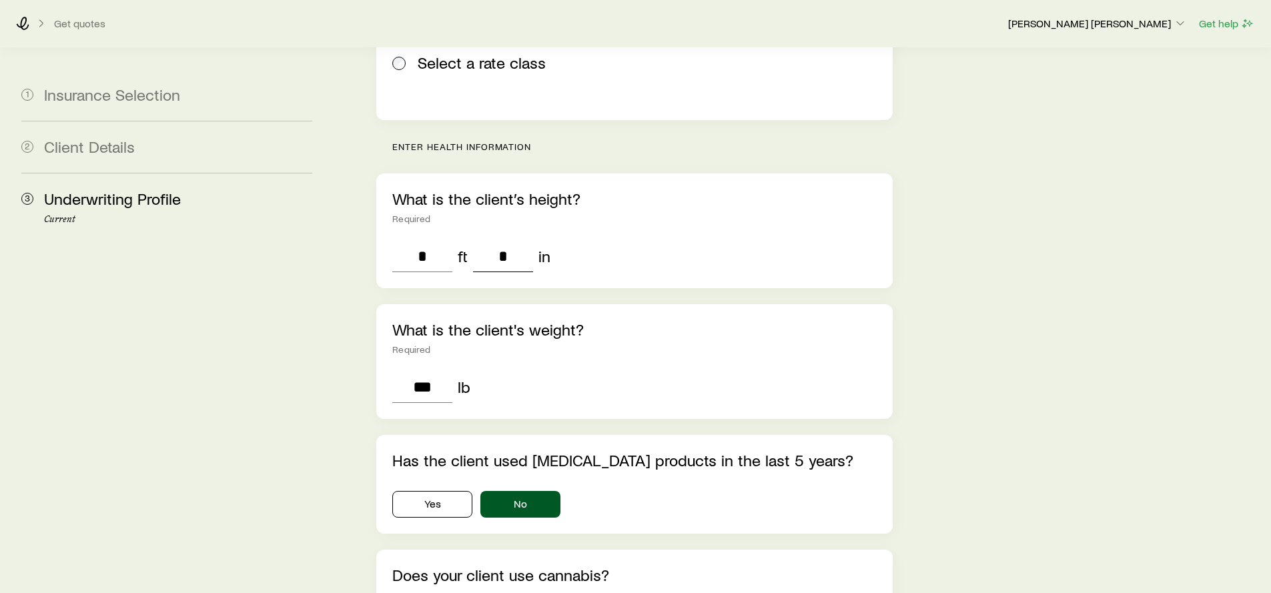
click at [511, 240] on input "*" at bounding box center [503, 256] width 60 height 32
type input "*"
click at [437, 371] on input "***" at bounding box center [422, 387] width 60 height 32
type input "***"
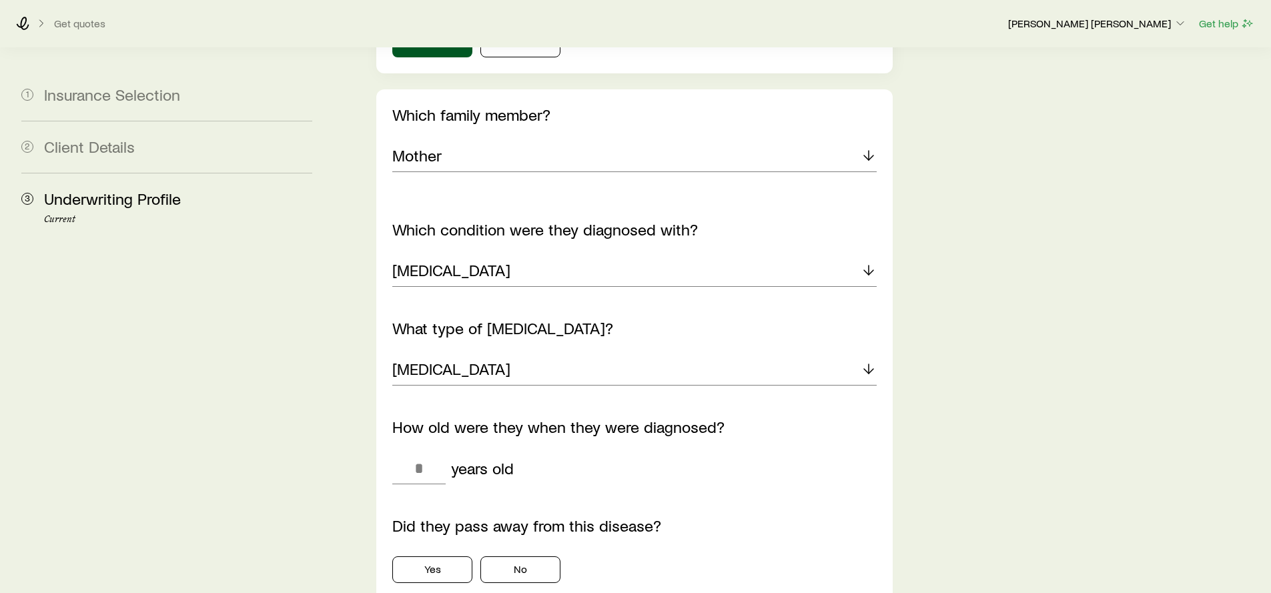
scroll to position [1768, 0]
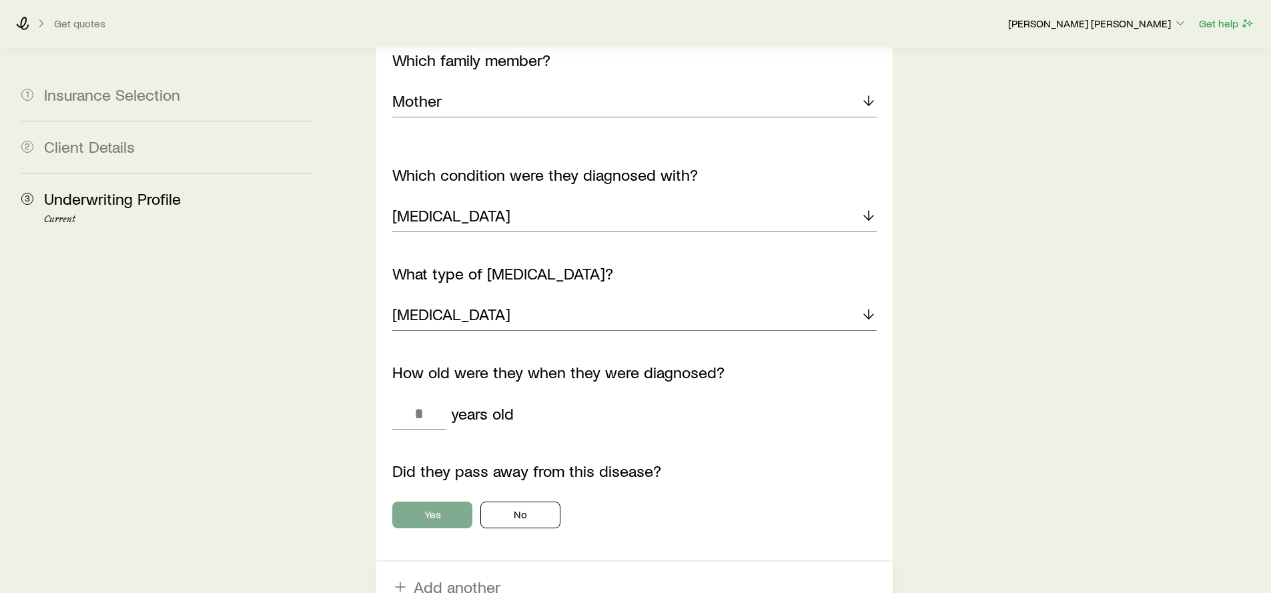
click at [426, 502] on button "Yes" at bounding box center [432, 515] width 80 height 27
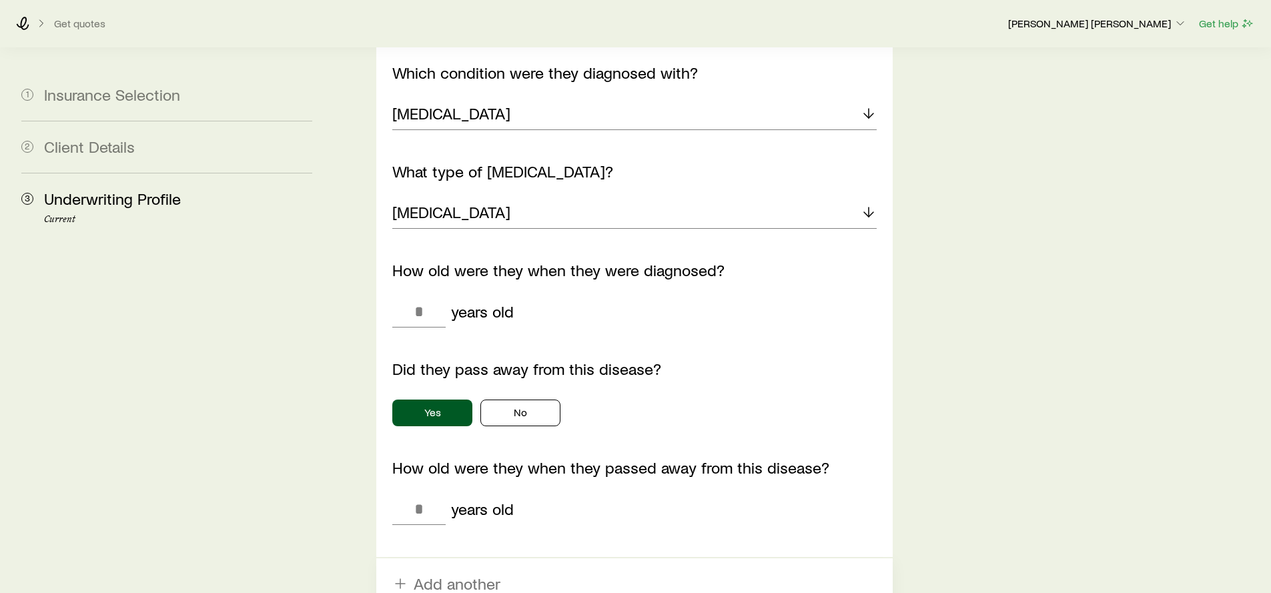
scroll to position [1866, 0]
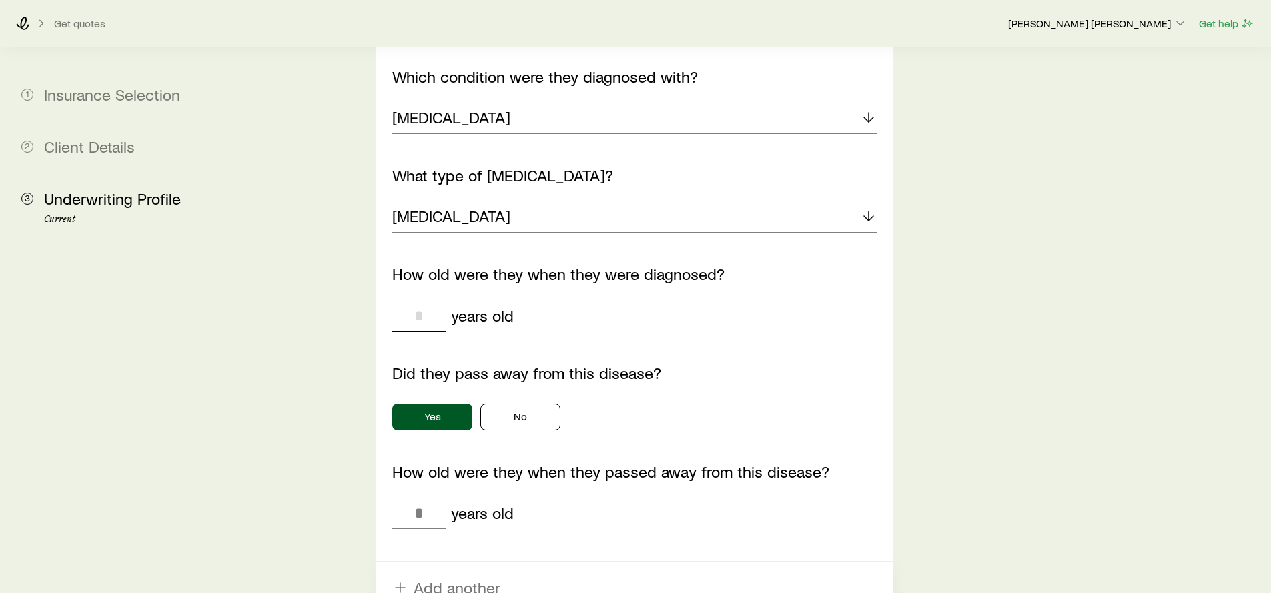
drag, startPoint x: 418, startPoint y: 280, endPoint x: 467, endPoint y: 284, distance: 48.2
click at [418, 300] on input "tel" at bounding box center [418, 316] width 53 height 32
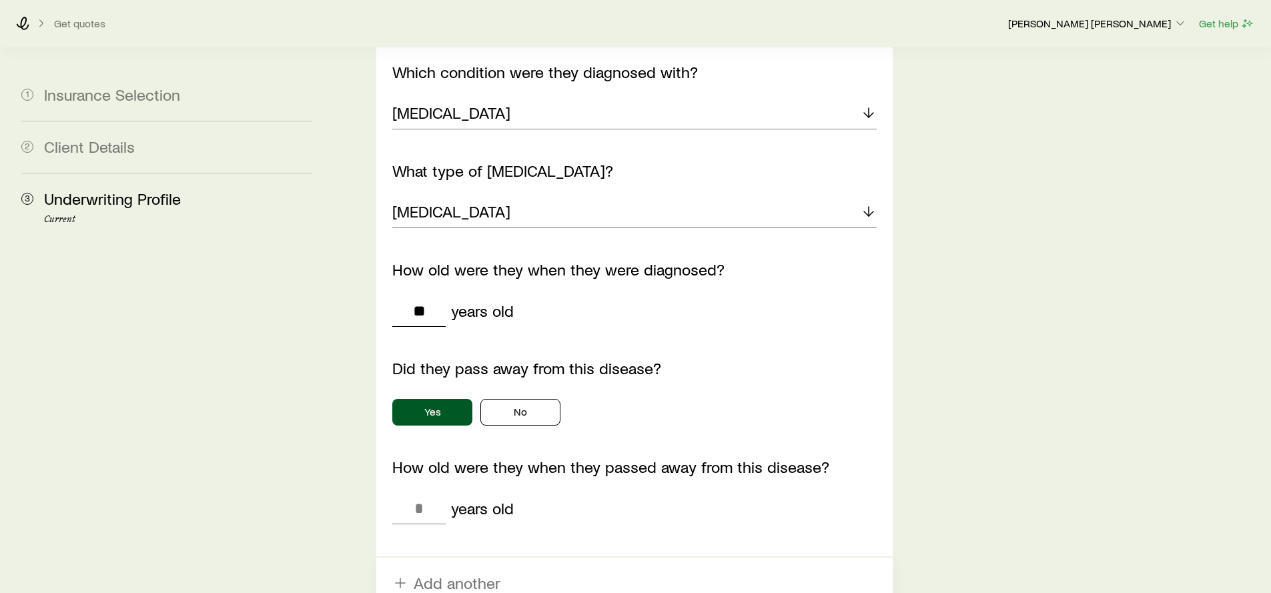
scroll to position [1954, 0]
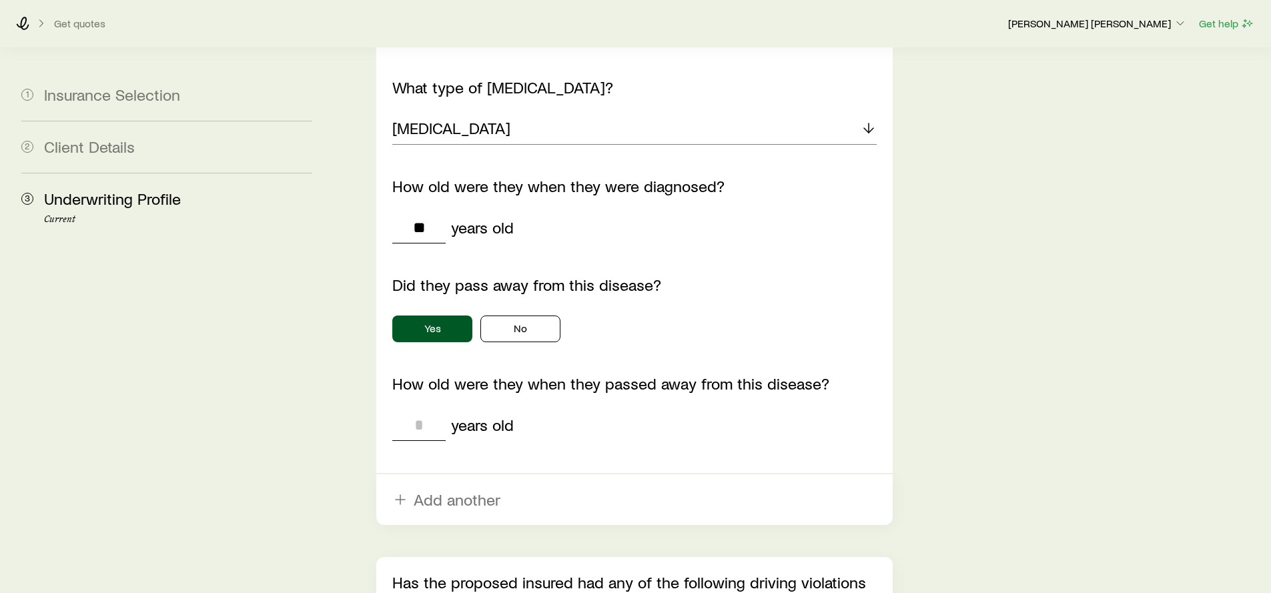
type input "**"
click at [416, 409] on input "tel" at bounding box center [418, 425] width 53 height 32
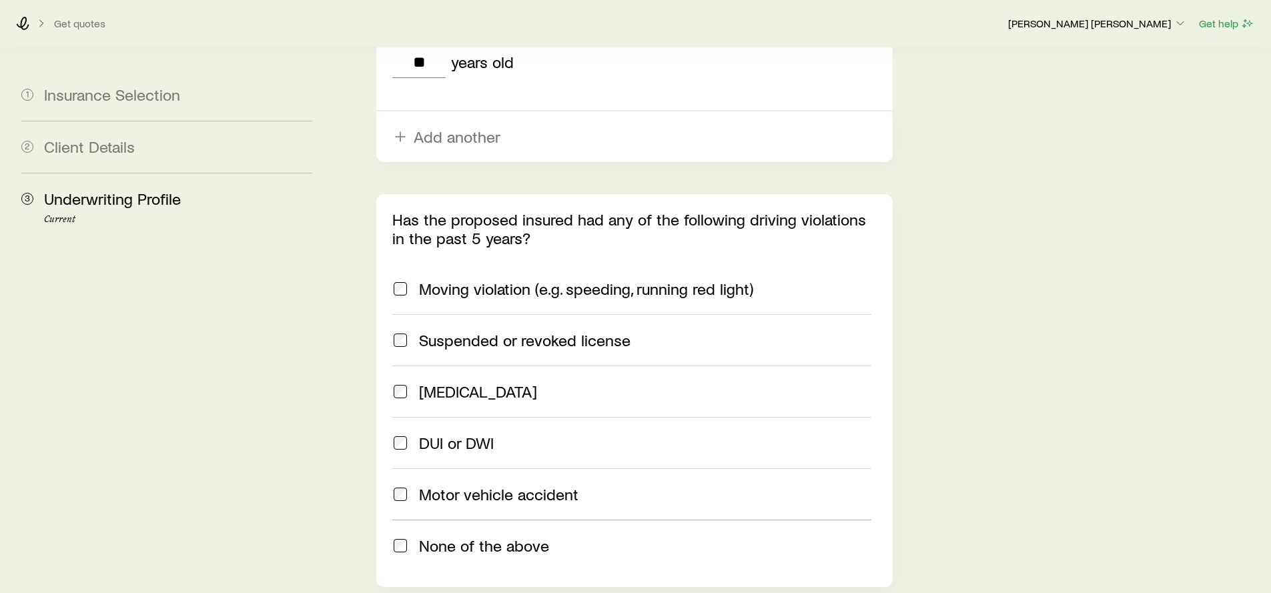
scroll to position [2320, 0]
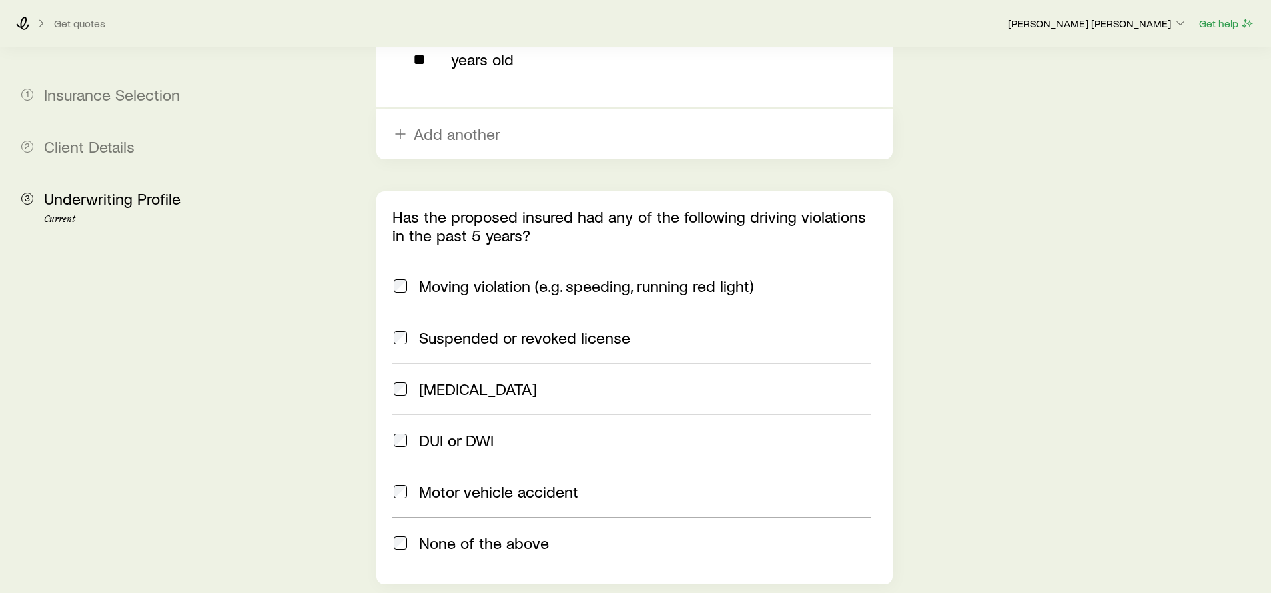
type input "**"
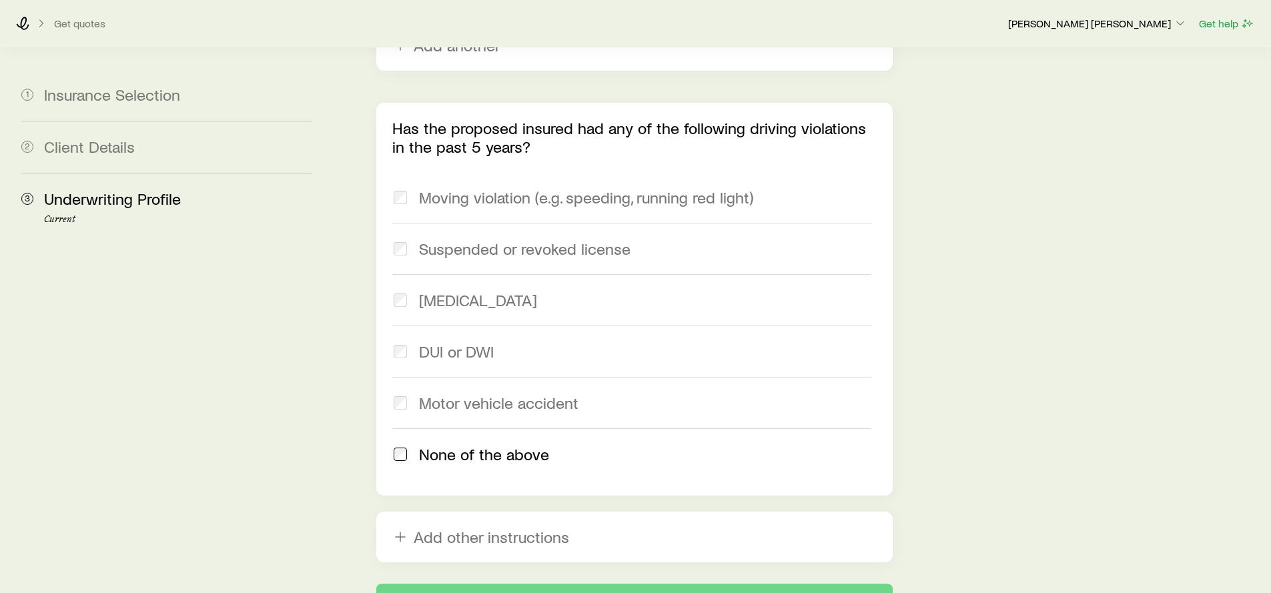
scroll to position [2485, 0]
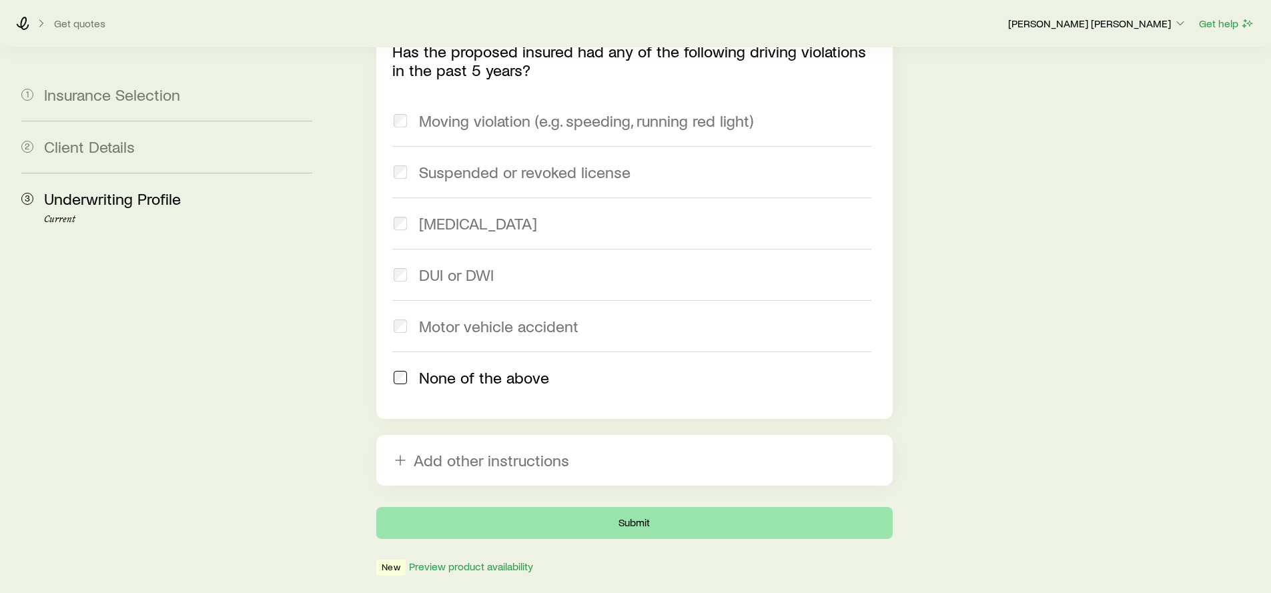
click at [595, 507] on button "Submit" at bounding box center [634, 523] width 516 height 32
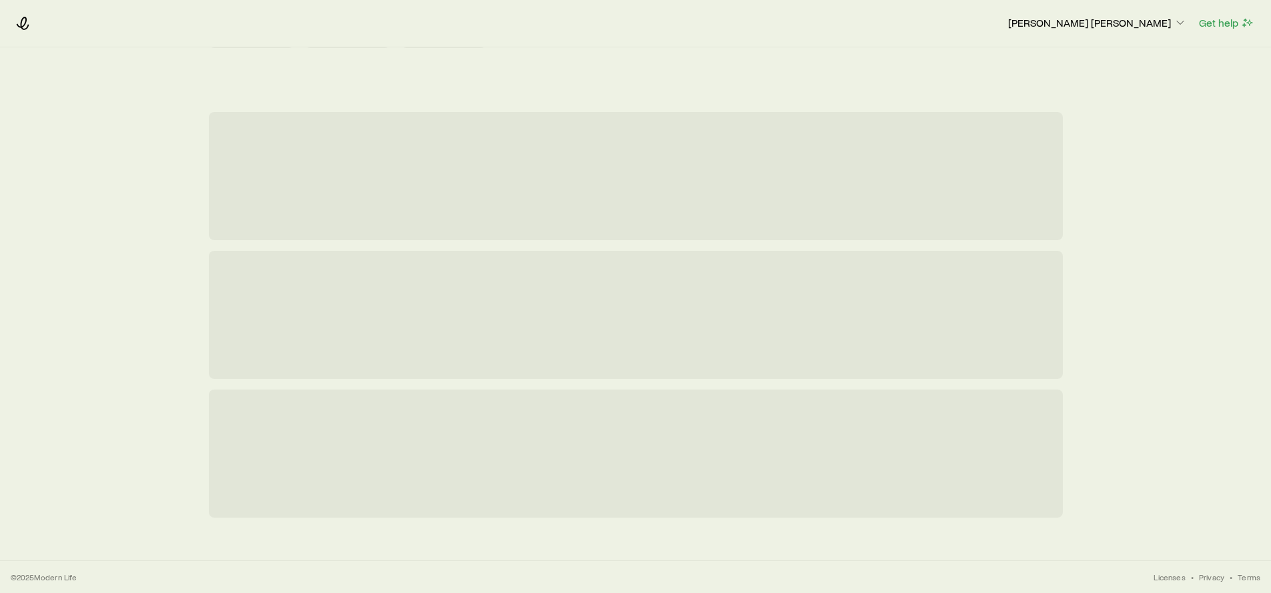
scroll to position [0, 0]
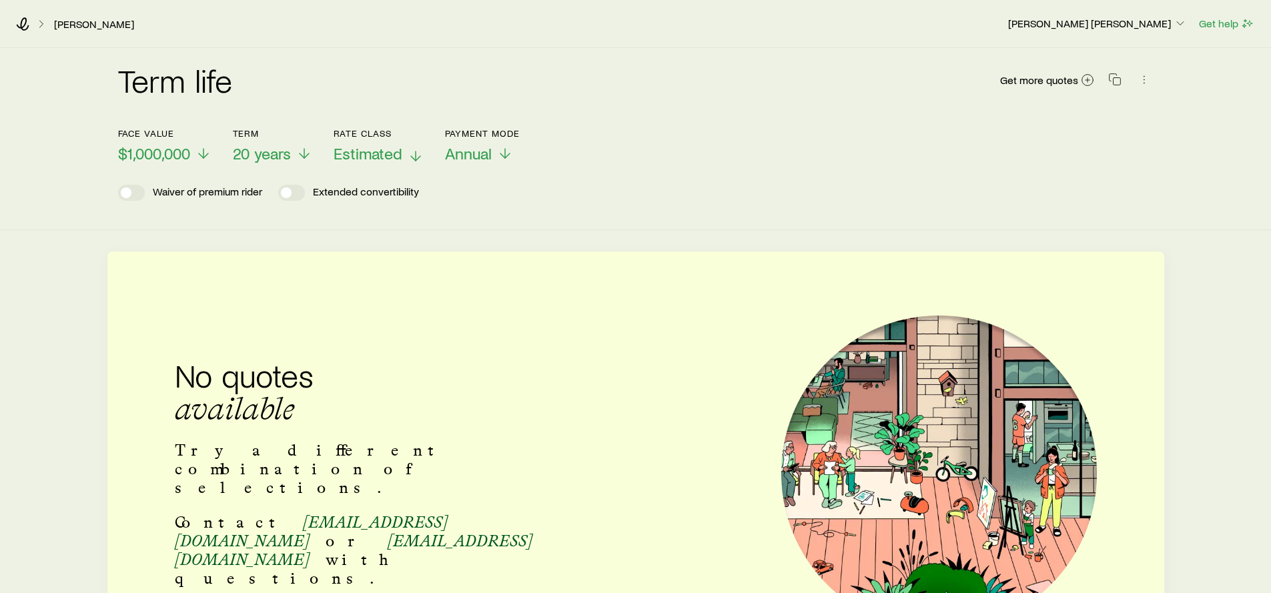
click at [388, 156] on span "Estimated" at bounding box center [368, 153] width 69 height 19
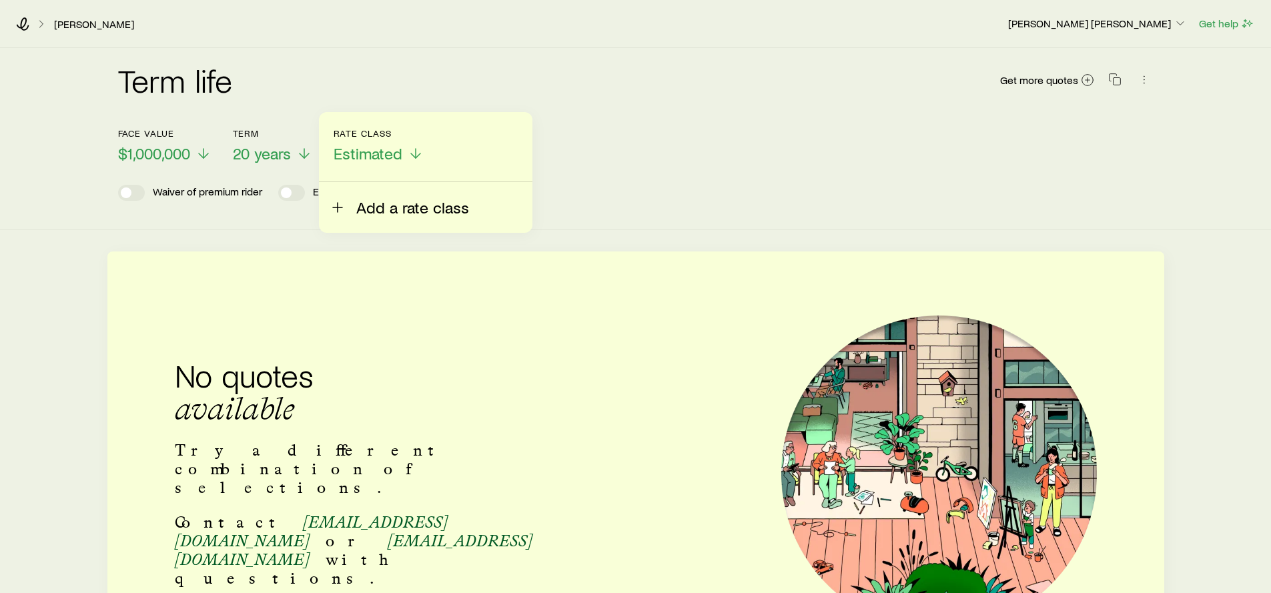
click at [376, 210] on span "Add a rate class" at bounding box center [412, 207] width 113 height 19
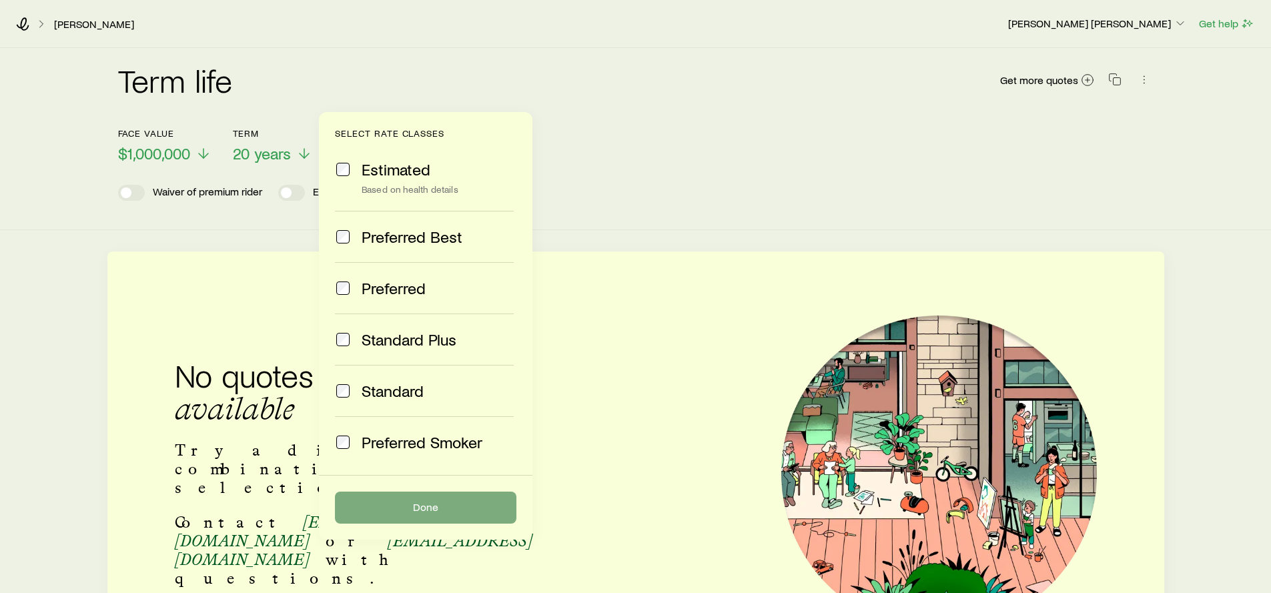
click at [446, 517] on button "Done" at bounding box center [426, 508] width 182 height 32
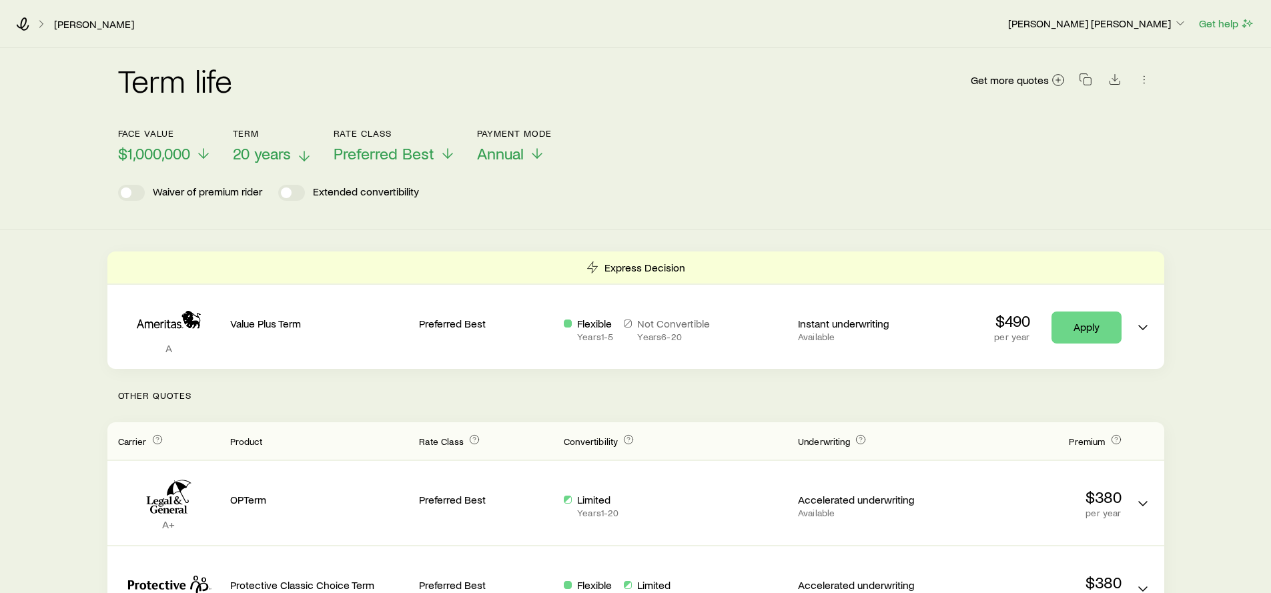
click at [267, 154] on span "20 years" at bounding box center [262, 153] width 58 height 19
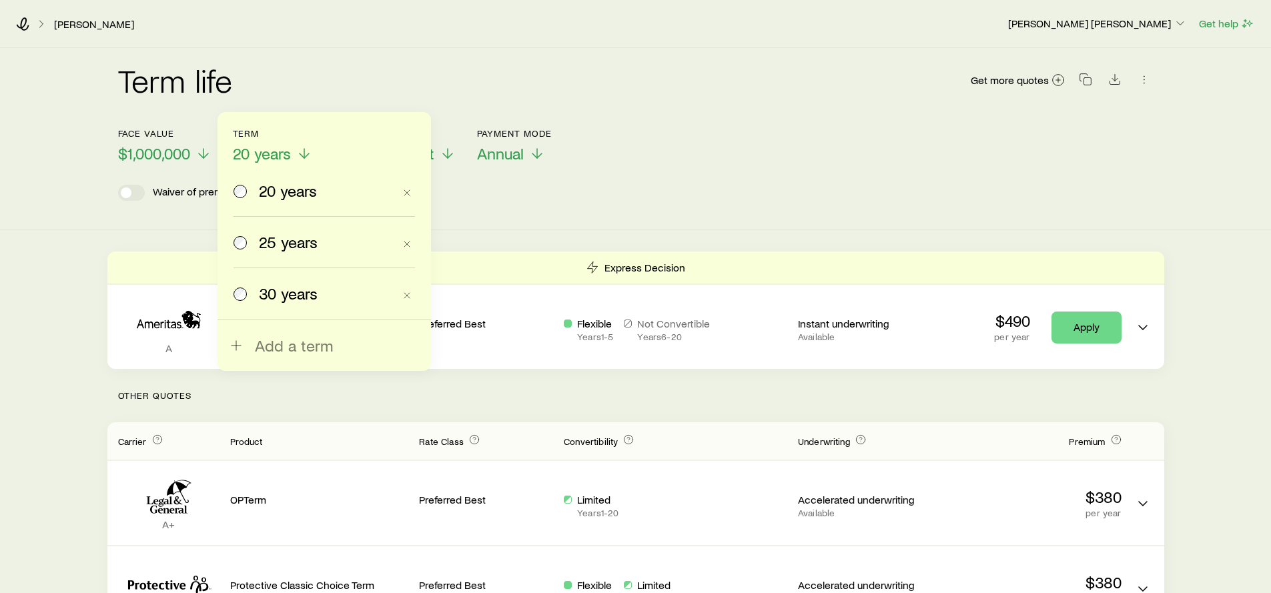
click at [278, 237] on span "25 years" at bounding box center [288, 242] width 59 height 19
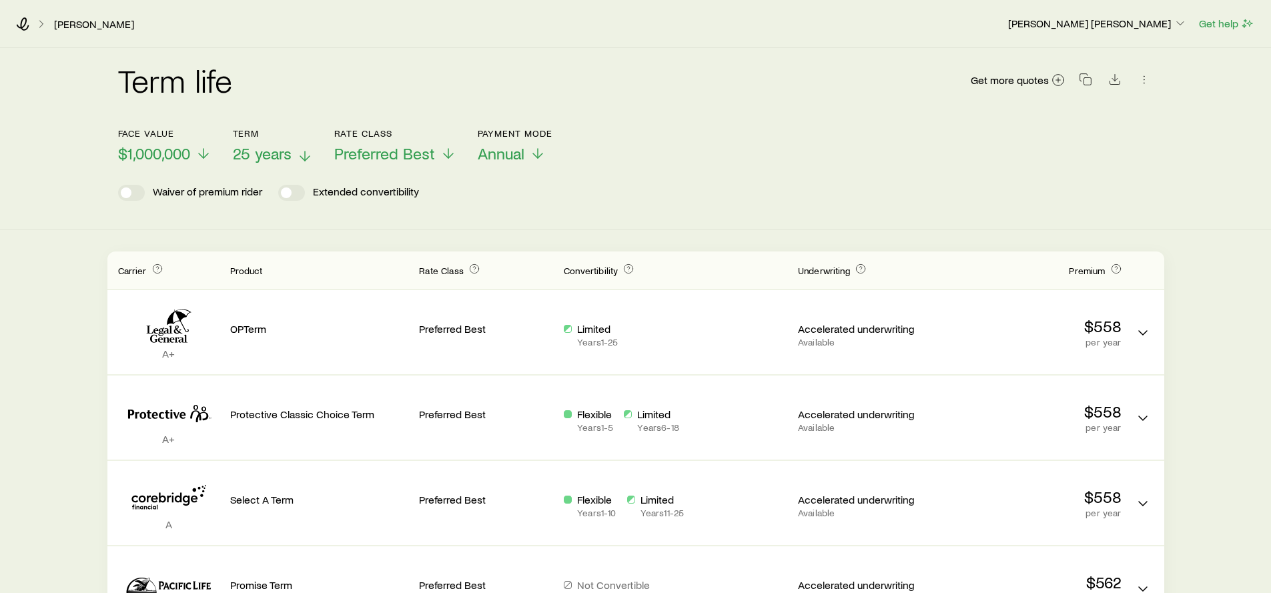
click at [260, 156] on span "25 years" at bounding box center [262, 153] width 59 height 19
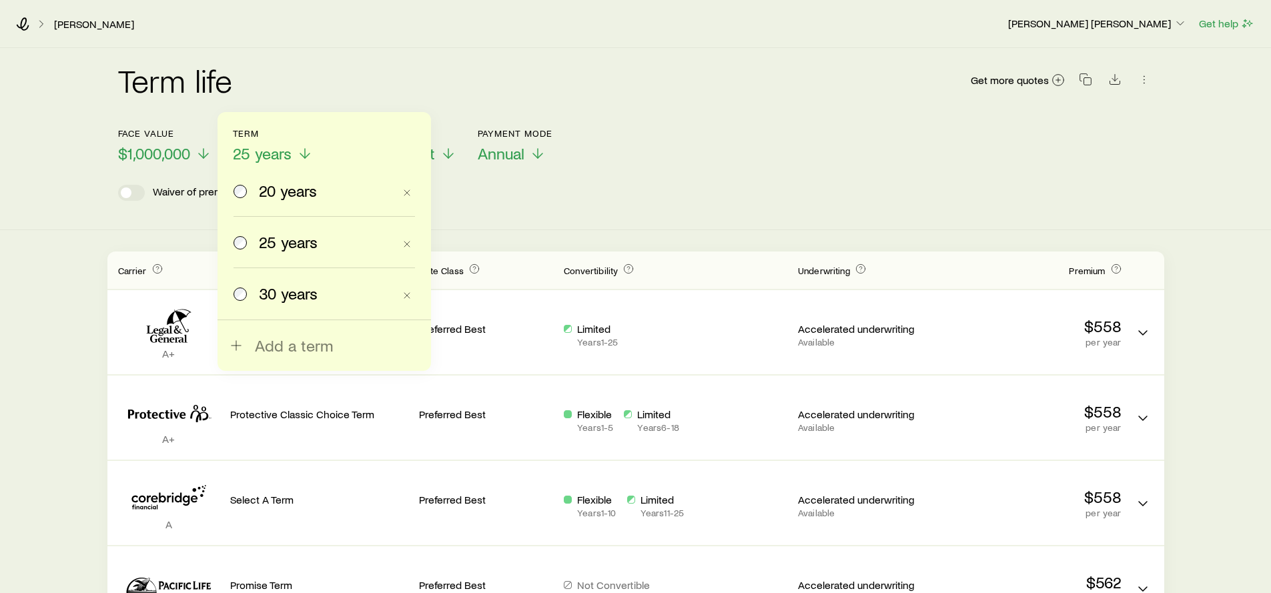
click at [301, 286] on span "30 years" at bounding box center [288, 293] width 59 height 19
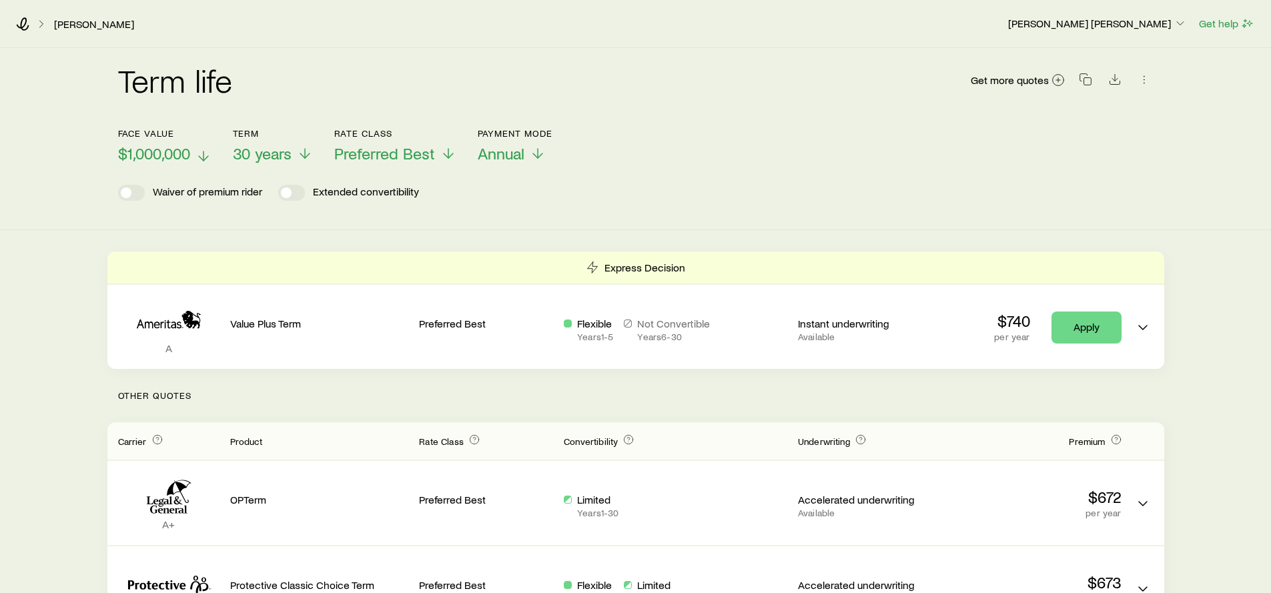
click at [195, 155] on p "$1,000,000" at bounding box center [164, 153] width 93 height 19
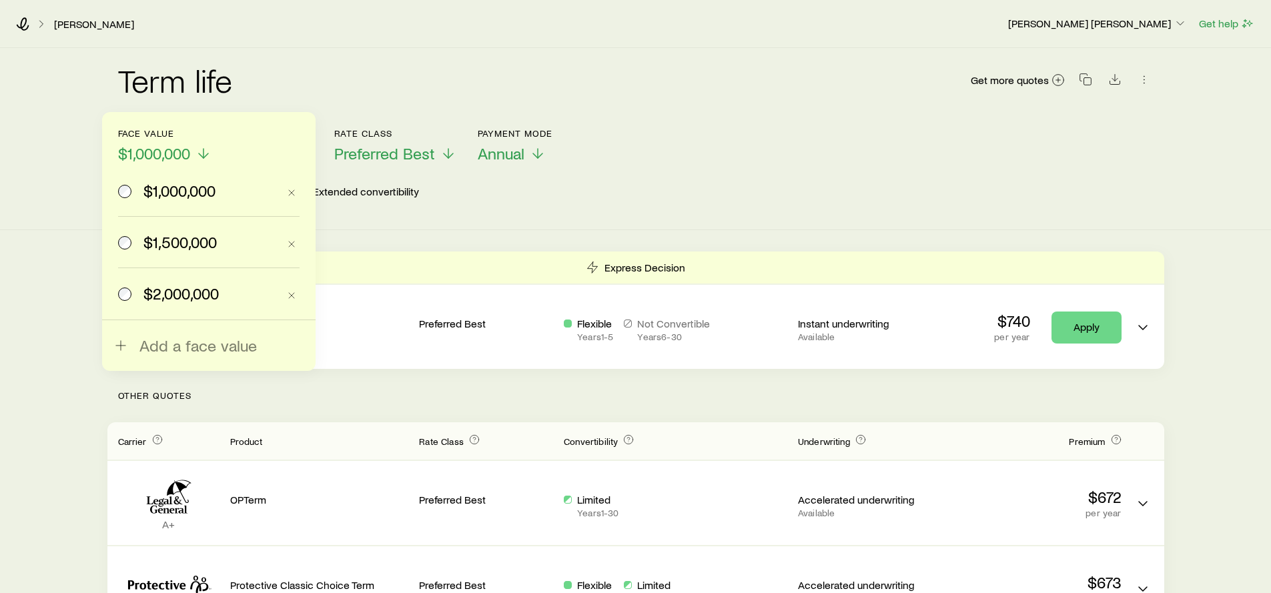
click at [204, 293] on span "$2,000,000" at bounding box center [180, 293] width 75 height 19
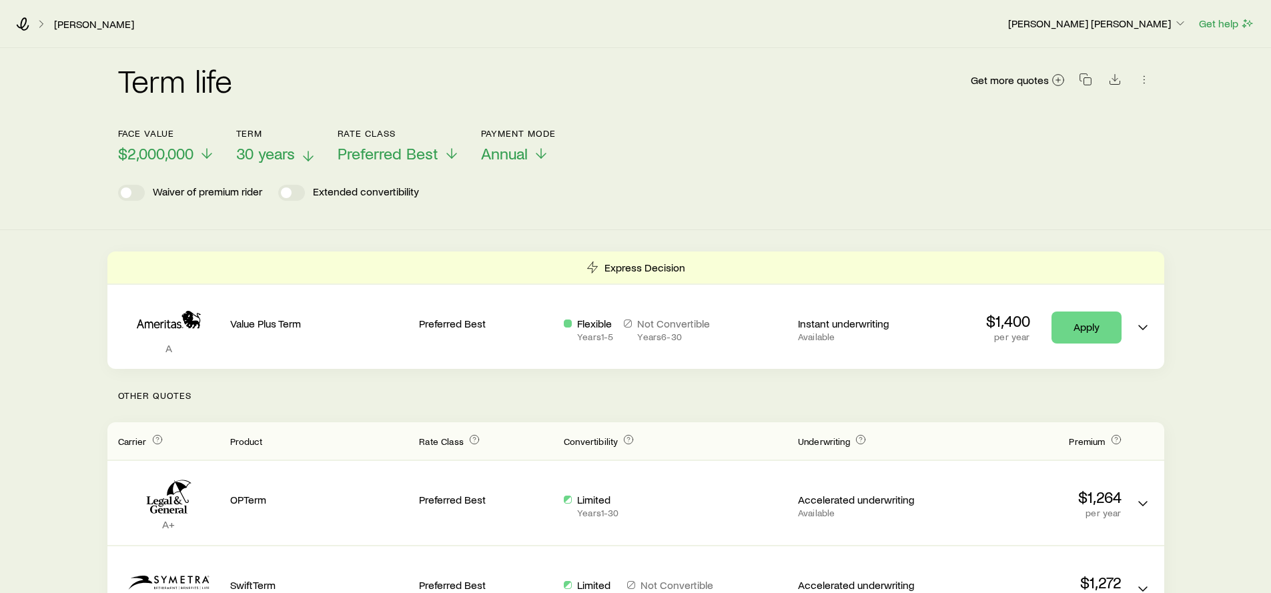
click at [256, 145] on span "30 years" at bounding box center [265, 153] width 59 height 19
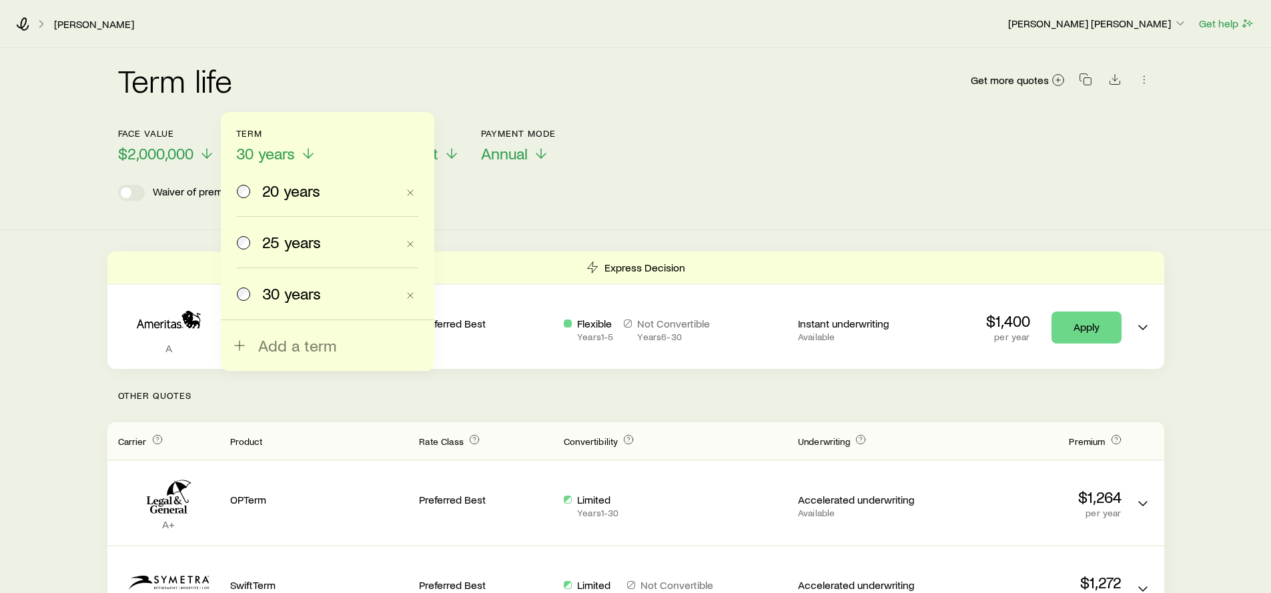
click at [277, 253] on label "25 years" at bounding box center [317, 242] width 160 height 51
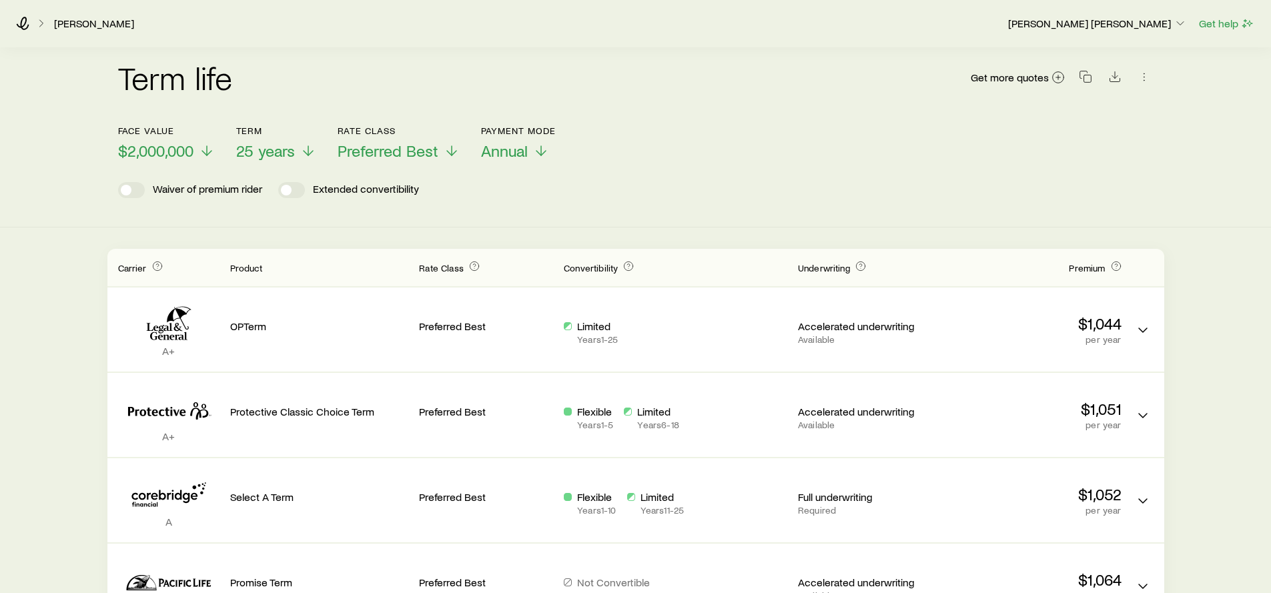
scroll to position [5, 0]
